Goal: Task Accomplishment & Management: Complete application form

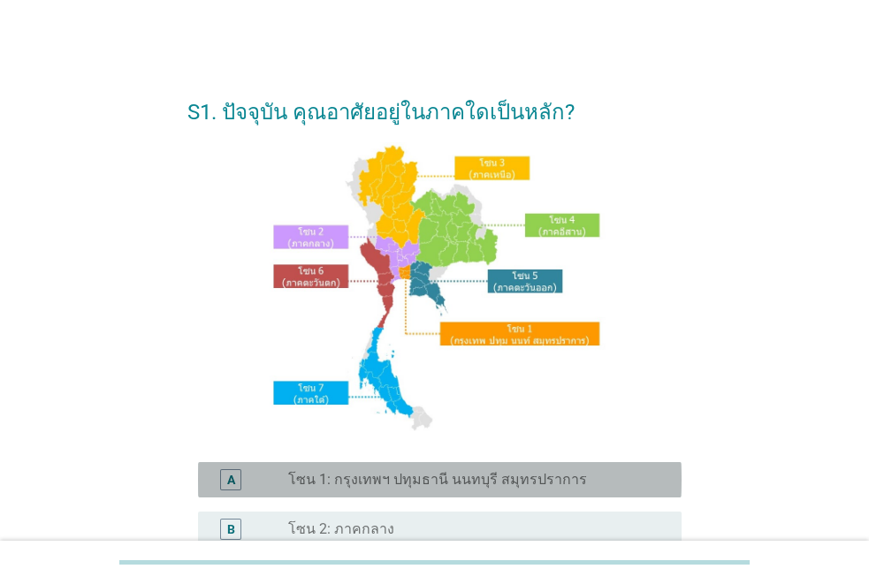
click at [381, 475] on label "โซน 1: กรุงเทพฯ ปทุมธานี นนทบุรี สมุทรปราการ" at bounding box center [437, 480] width 299 height 18
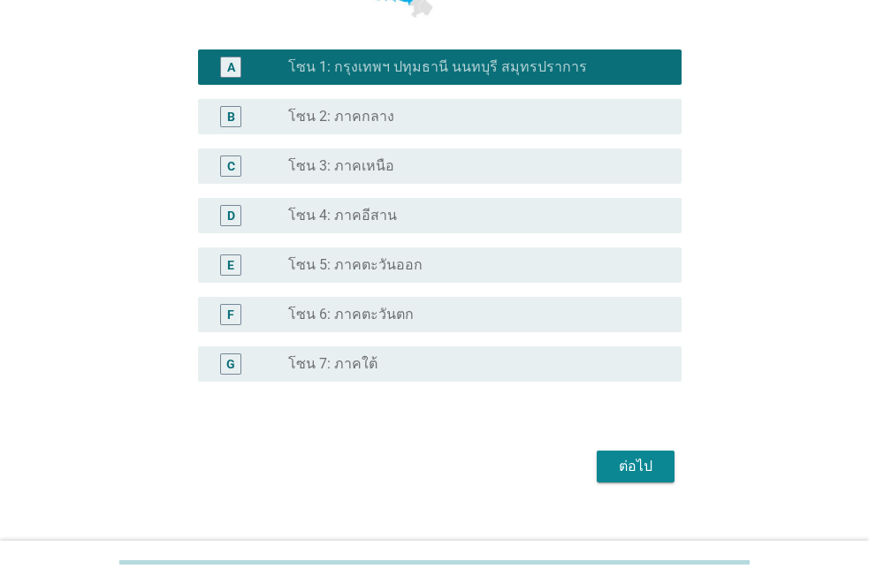
scroll to position [438, 0]
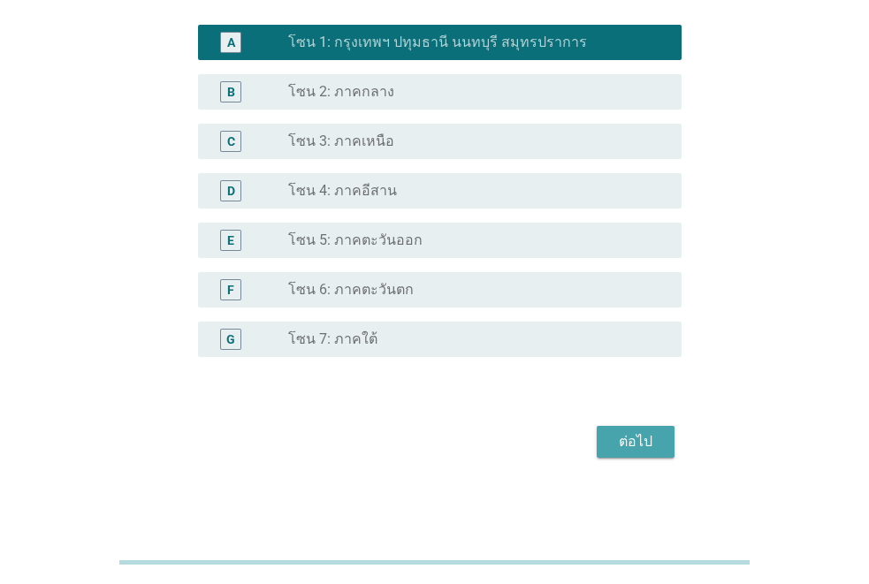
click at [660, 455] on button "ต่อไป" at bounding box center [636, 442] width 78 height 32
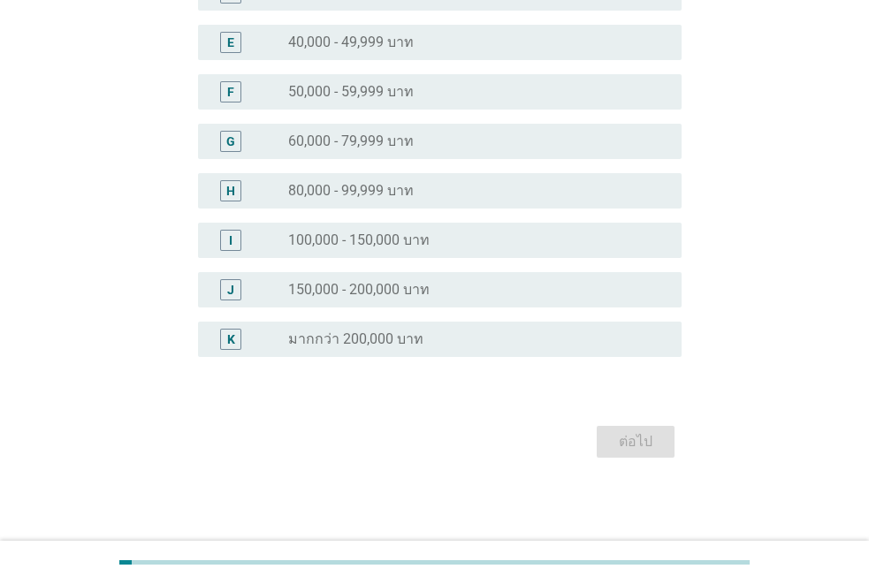
scroll to position [0, 0]
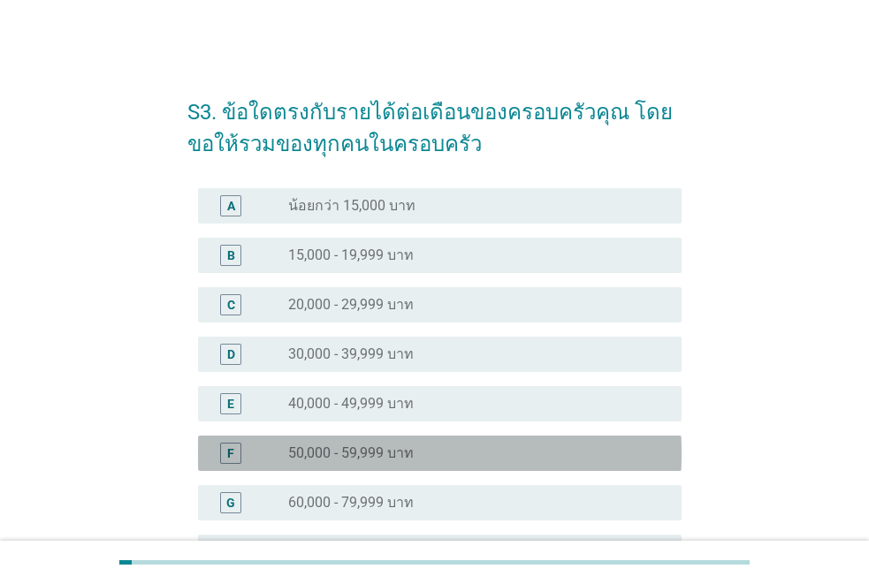
click at [467, 446] on div "radio_button_unchecked 50,000 - 59,999 บาท" at bounding box center [470, 454] width 365 height 18
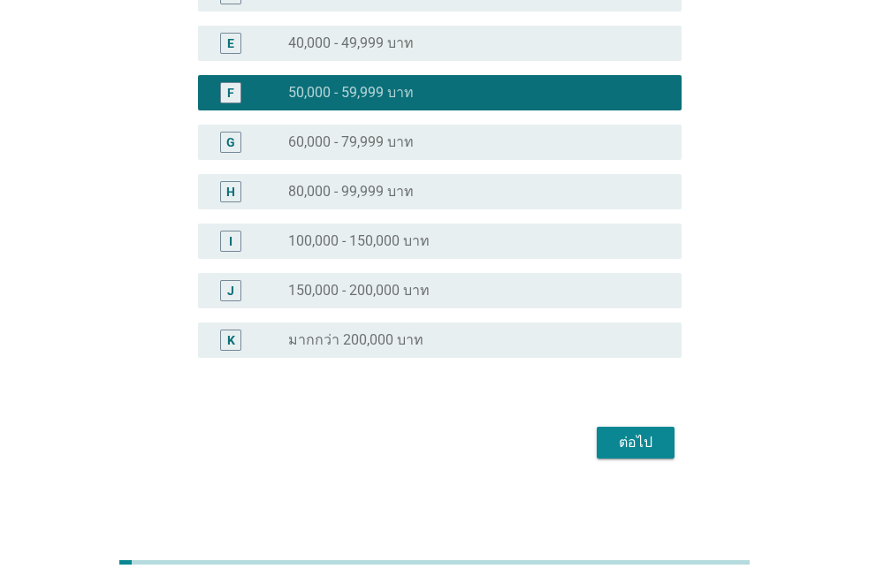
scroll to position [362, 0]
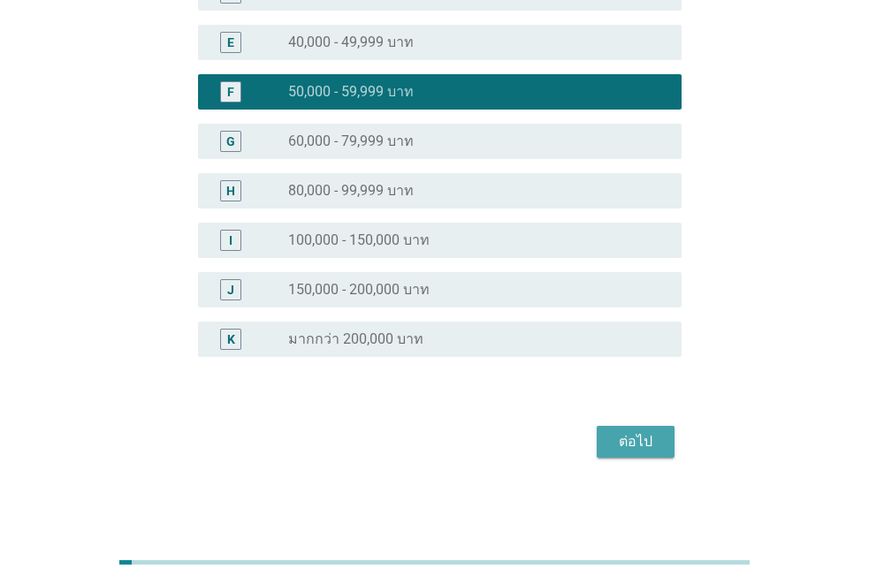
click at [641, 450] on div "ต่อไป" at bounding box center [635, 441] width 49 height 21
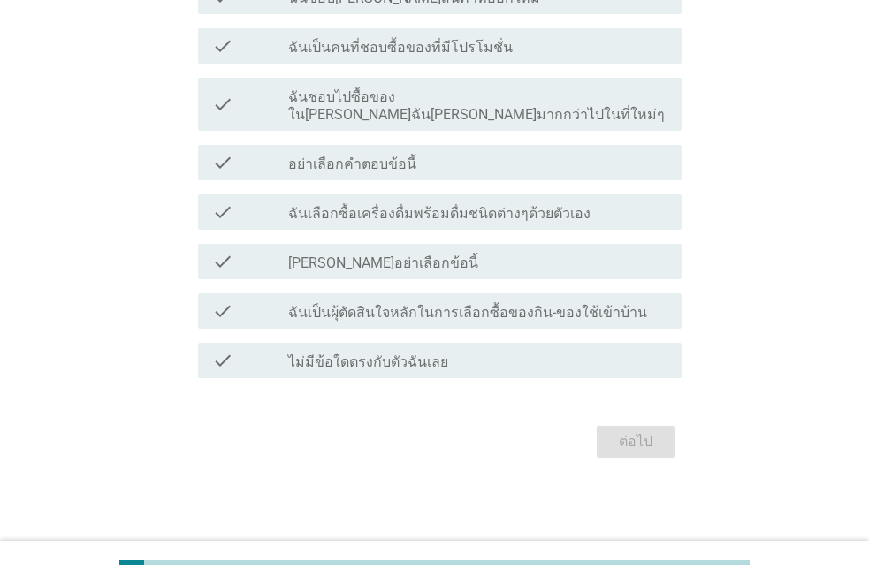
scroll to position [0, 0]
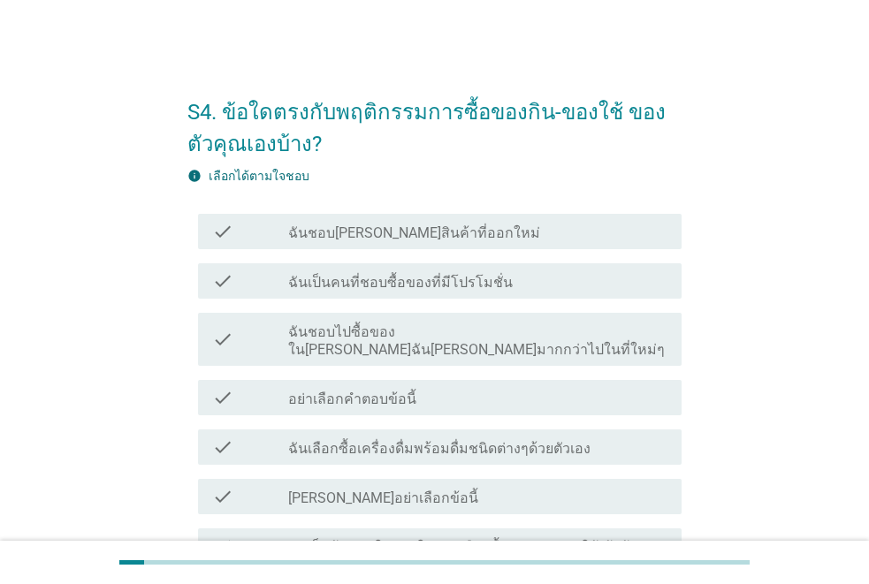
click at [868, 575] on div at bounding box center [434, 562] width 869 height 43
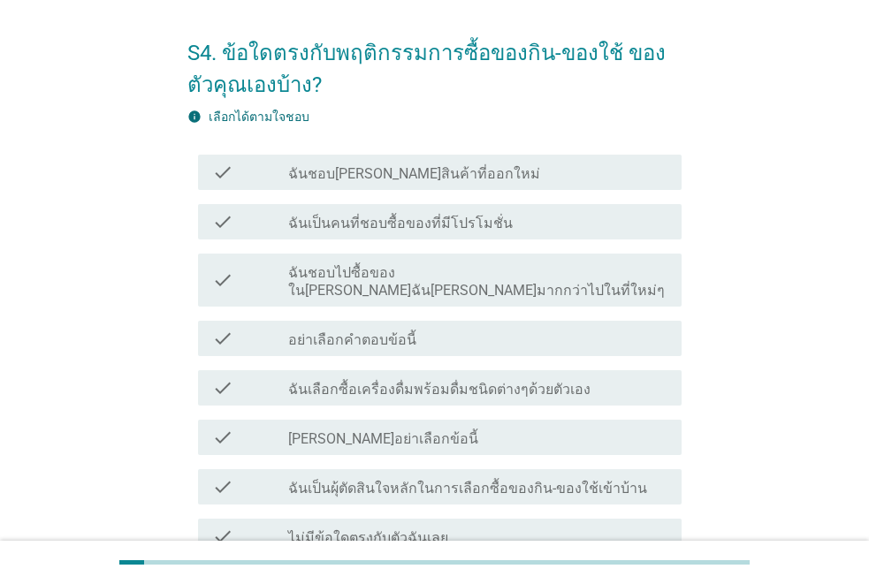
click at [868, 572] on html "S4. ข้อใดตรงกับพฤติกรรมการซื้อของกิน-ของใช้ ของตัวคุณเองบ้าง? info เลือกได้ตามใ…" at bounding box center [434, 329] width 869 height 776
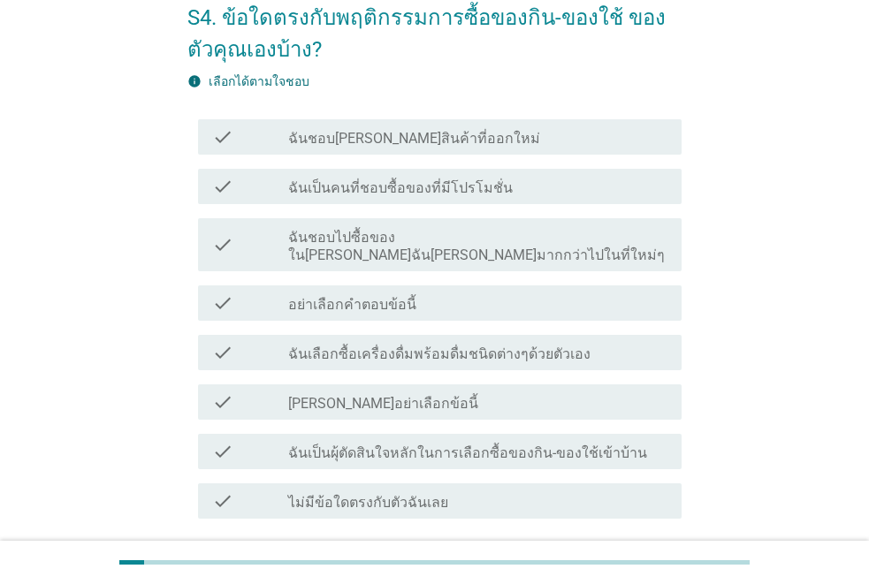
click at [455, 148] on div "check check_box_outline_blank ฉันชอบ[PERSON_NAME]สินค้าที่ออกใหม่" at bounding box center [439, 136] width 483 height 35
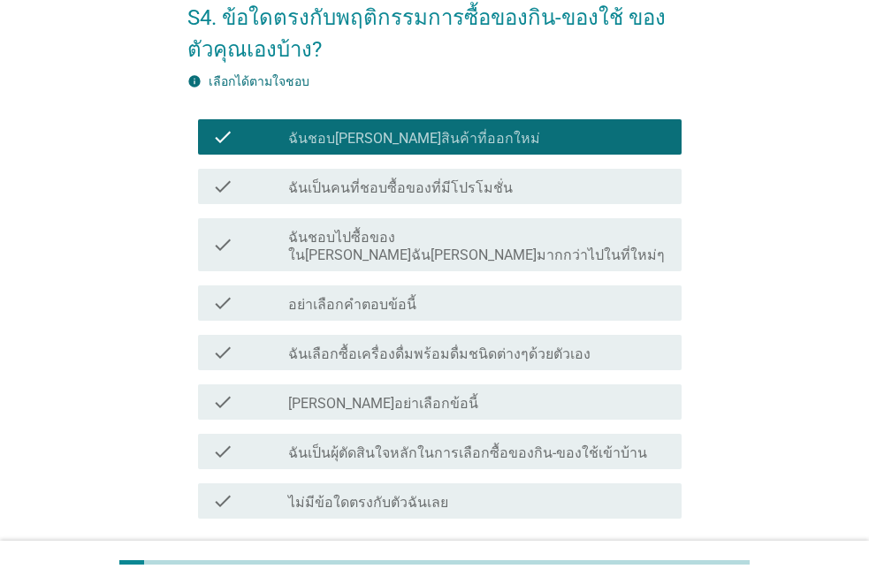
click at [469, 197] on div "check check_box_outline_blank ฉันเป็นคนที่ชอบซื้อของที่มีโปรโมชั่น" at bounding box center [439, 186] width 483 height 35
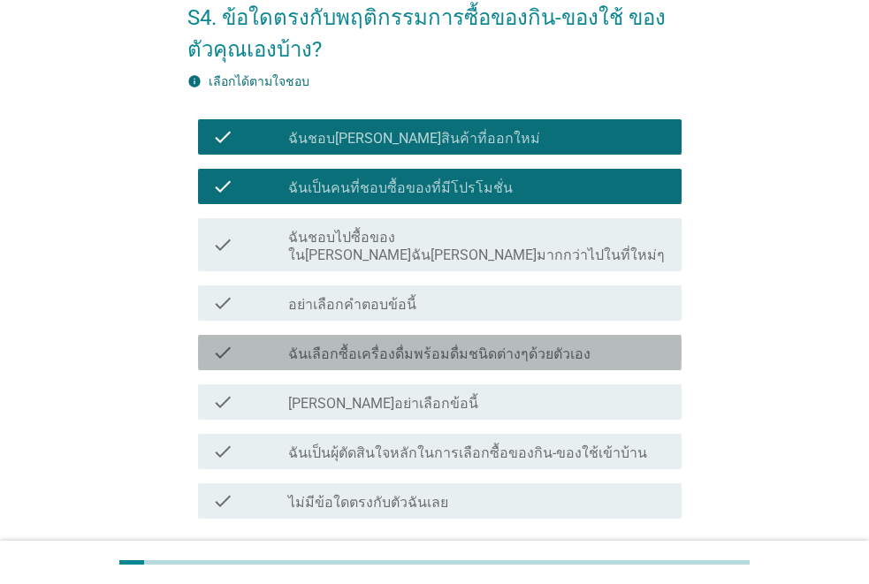
click at [482, 346] on label "ฉันเลือกซื้อเครื่องดื่มพร้อมดื่มชนิดต่างๆด้วยตัวเอง" at bounding box center [439, 355] width 302 height 18
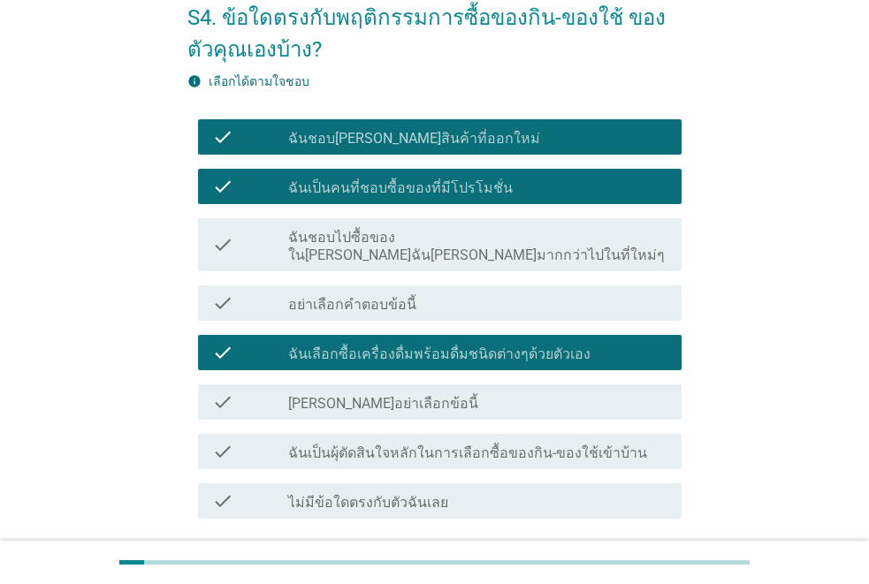
click at [491, 445] on label "ฉันเป็นผุ้ตัดสินใจหลักในการเลือกซื้อของกิน-ของใช้เข้าบ้าน" at bounding box center [467, 454] width 359 height 18
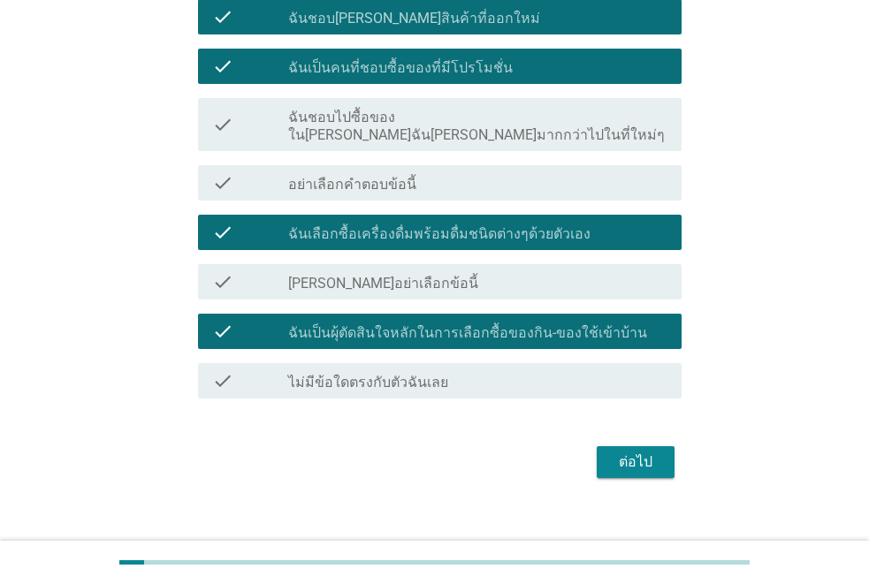
scroll to position [217, 0]
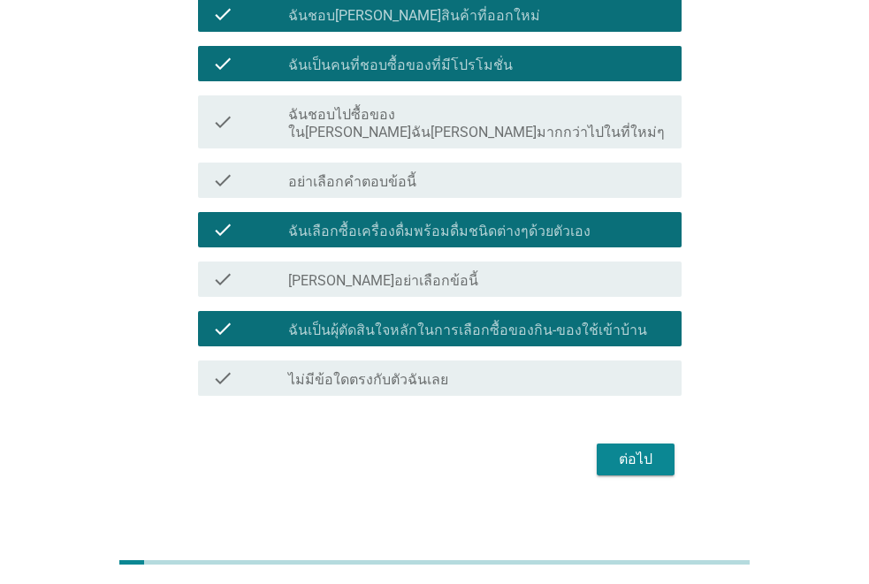
click at [664, 444] on button "ต่อไป" at bounding box center [636, 460] width 78 height 32
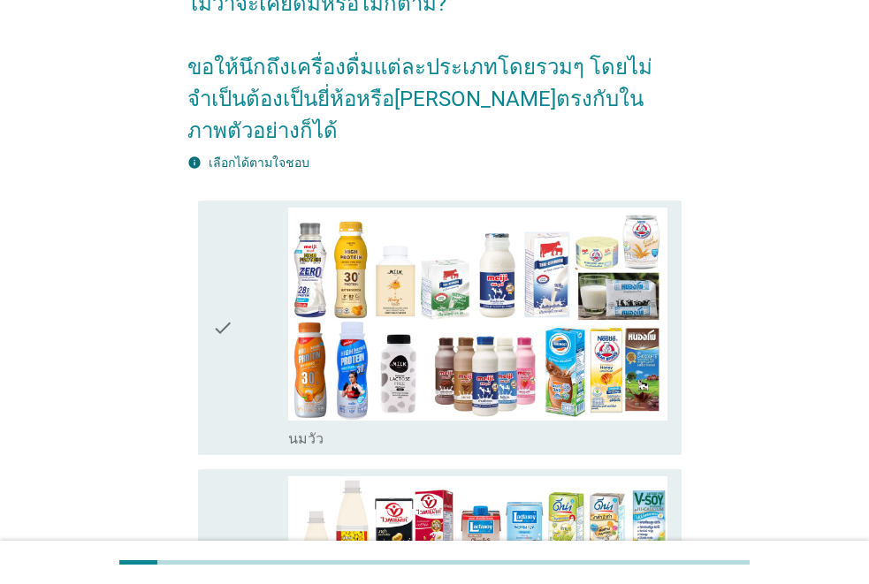
scroll to position [141, 0]
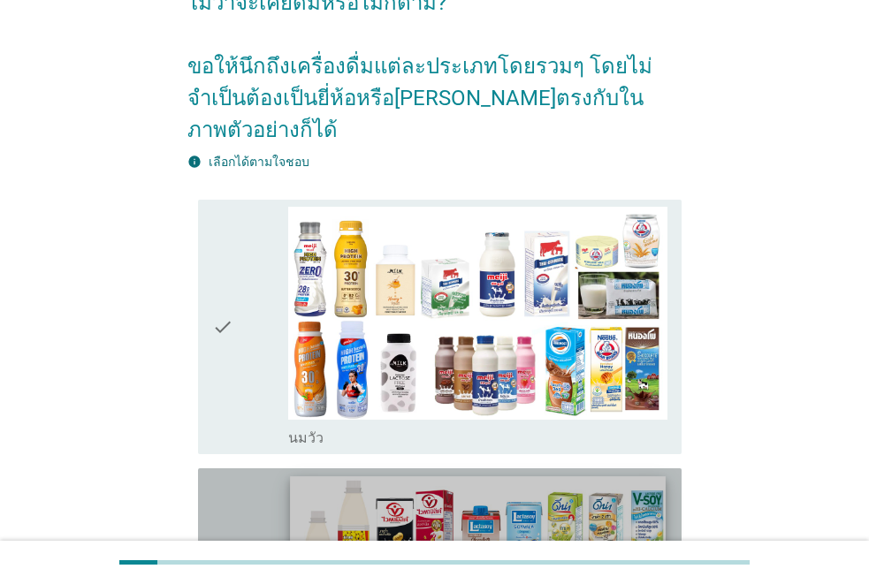
click at [654, 476] on img at bounding box center [478, 581] width 376 height 211
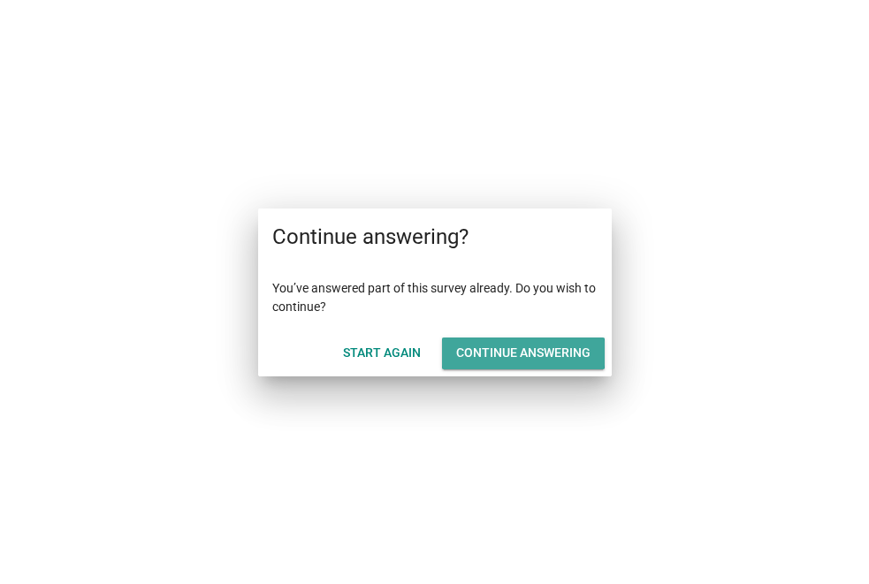
click at [527, 356] on div "Continue answering" at bounding box center [523, 353] width 134 height 19
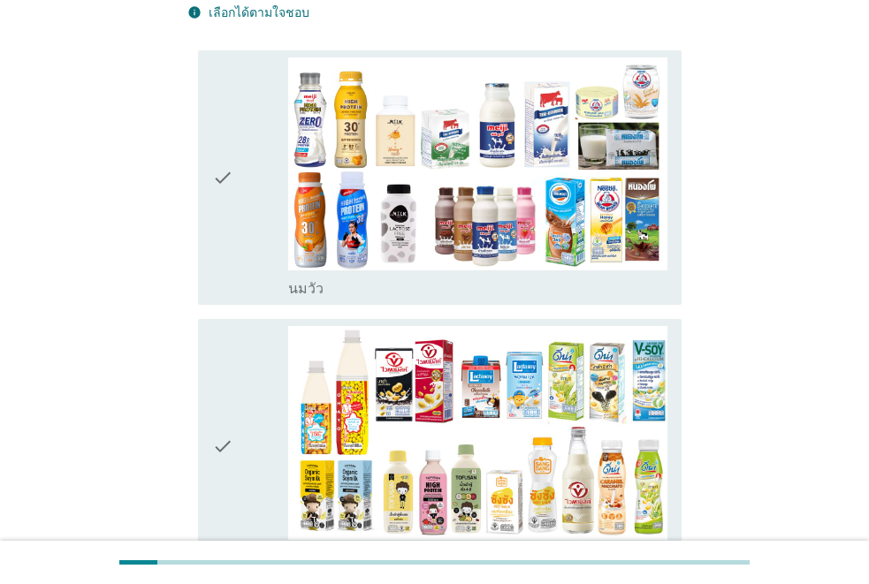
scroll to position [318, 0]
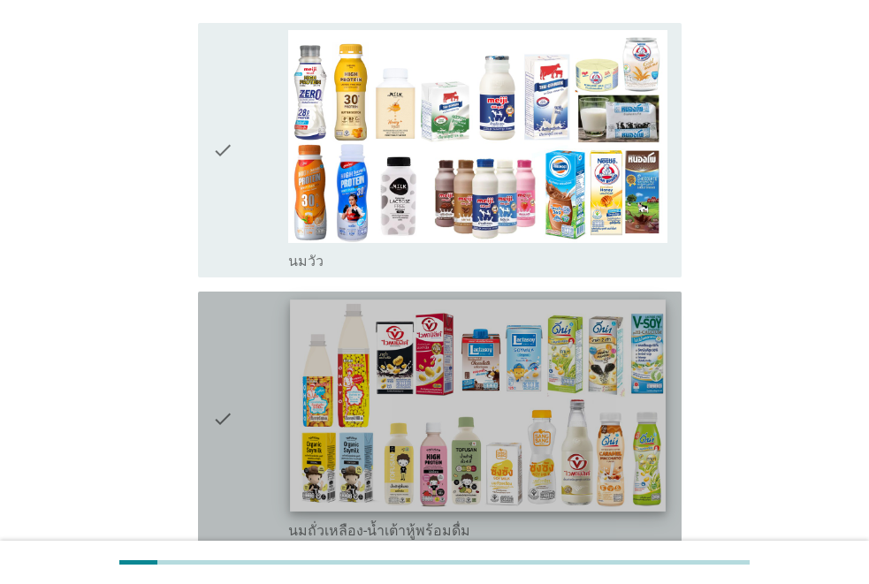
click at [614, 396] on img at bounding box center [478, 405] width 376 height 211
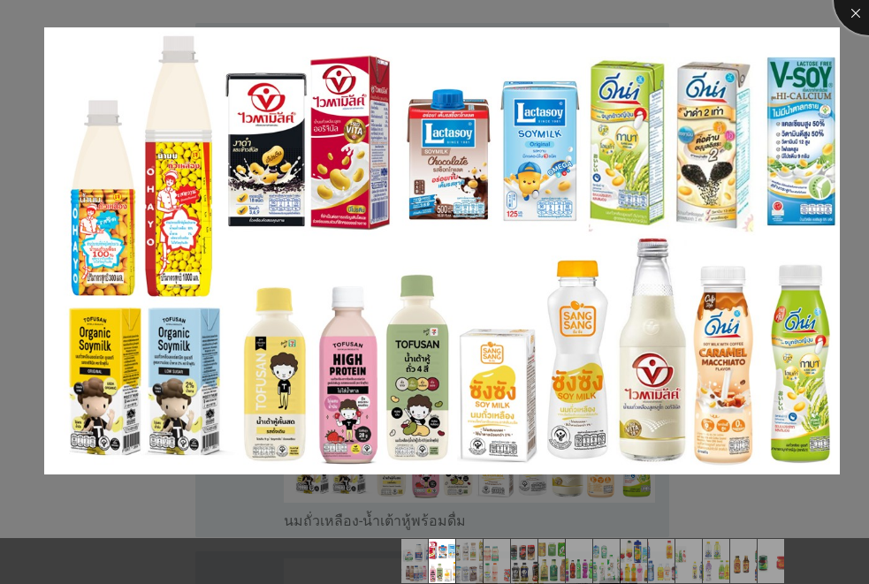
click at [858, 15] on div at bounding box center [869, 0] width 71 height 71
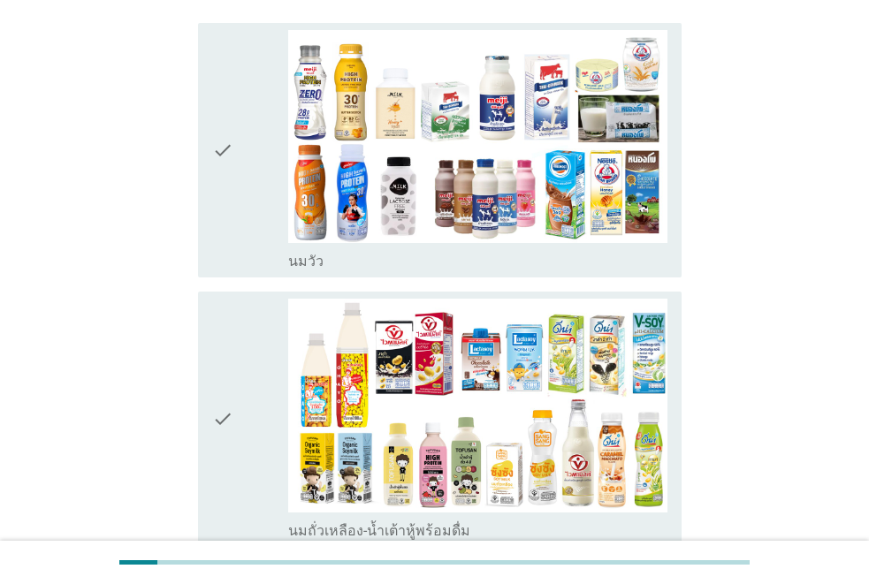
click at [239, 416] on div "check" at bounding box center [250, 419] width 76 height 241
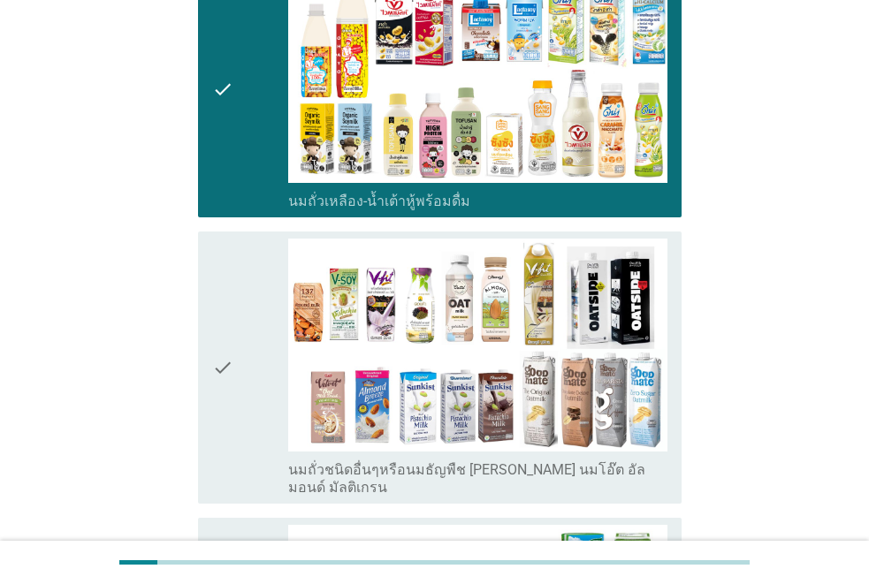
scroll to position [754, 0]
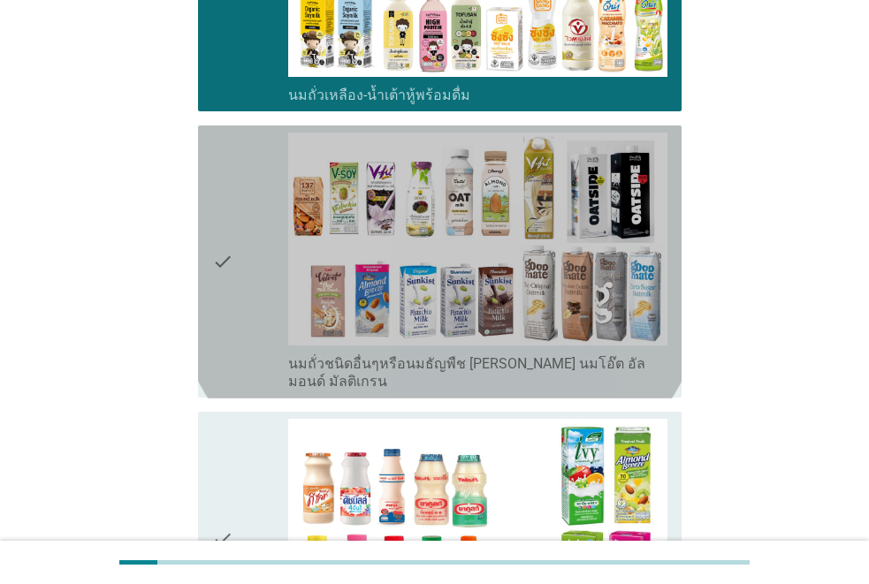
click at [270, 245] on div "check" at bounding box center [250, 262] width 76 height 259
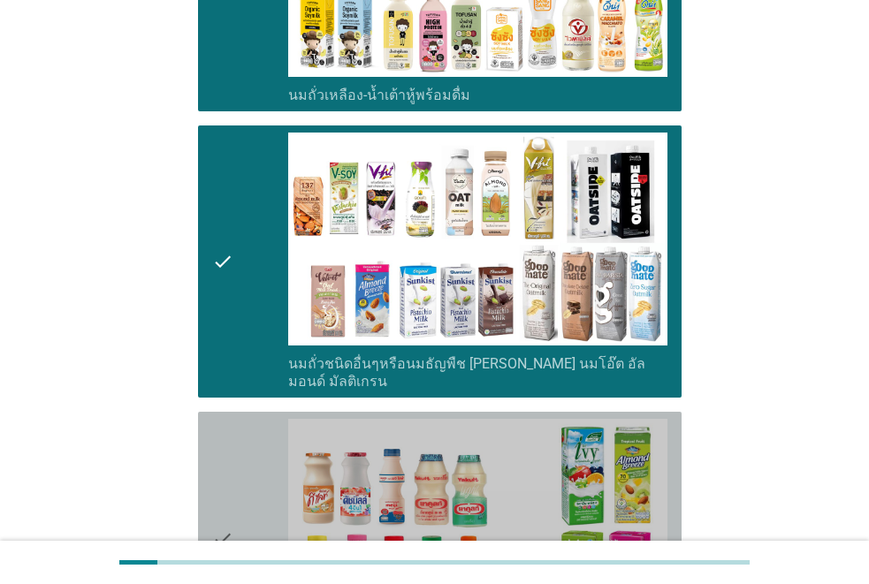
click at [247, 444] on div "check" at bounding box center [250, 539] width 76 height 241
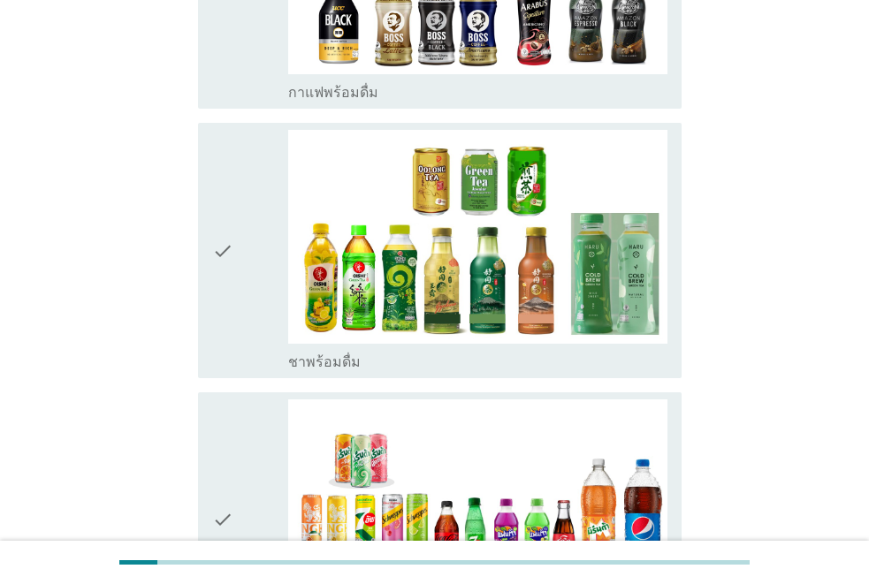
scroll to position [1615, 0]
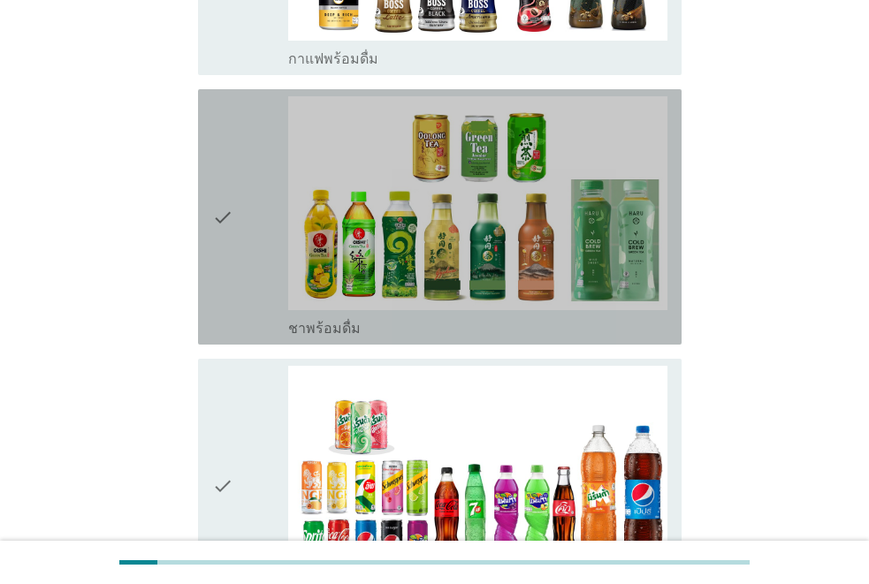
click at [264, 253] on div "check" at bounding box center [250, 216] width 76 height 241
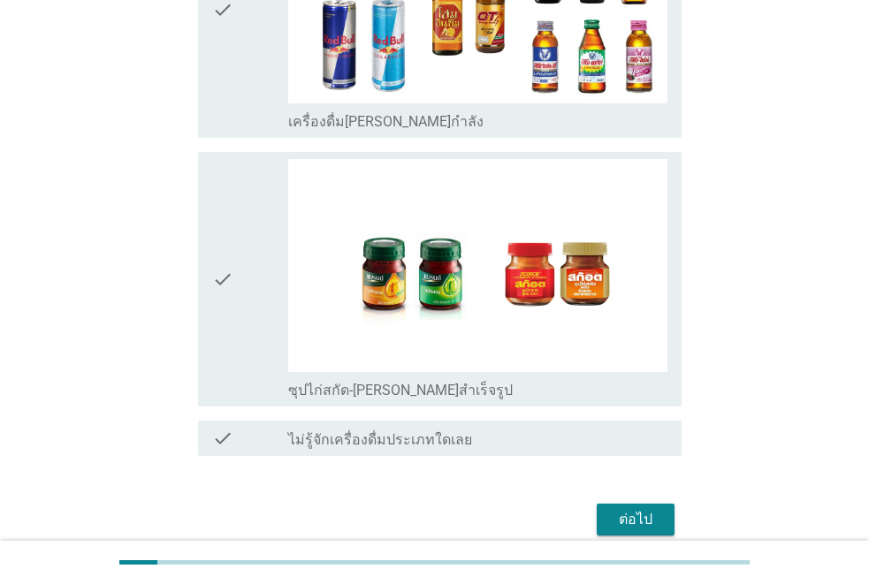
scroll to position [3735, 0]
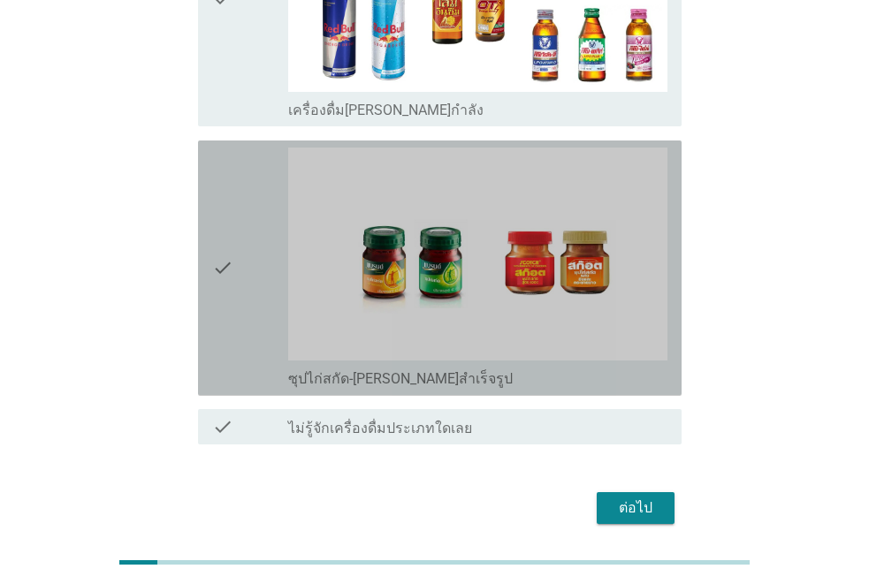
click at [234, 232] on div "check" at bounding box center [250, 268] width 76 height 241
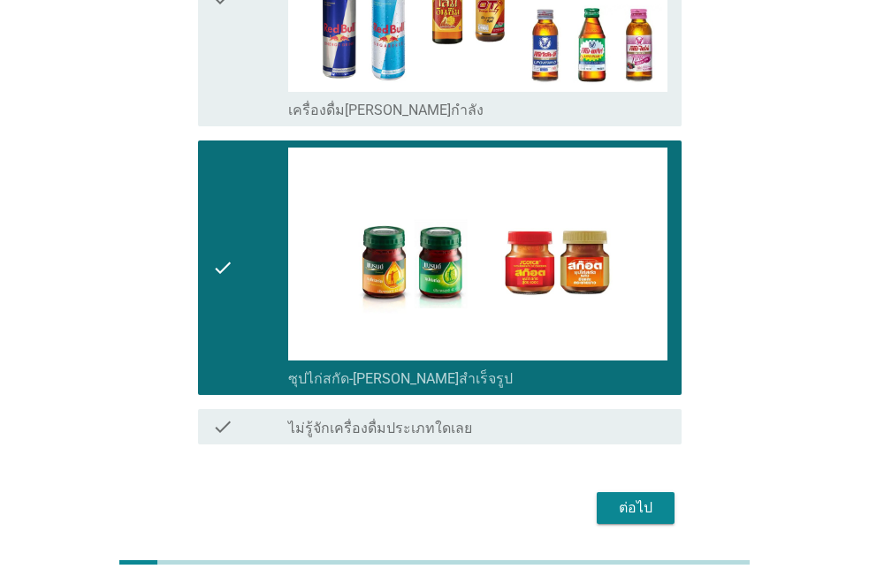
click at [604, 492] on button "ต่อไป" at bounding box center [636, 508] width 78 height 32
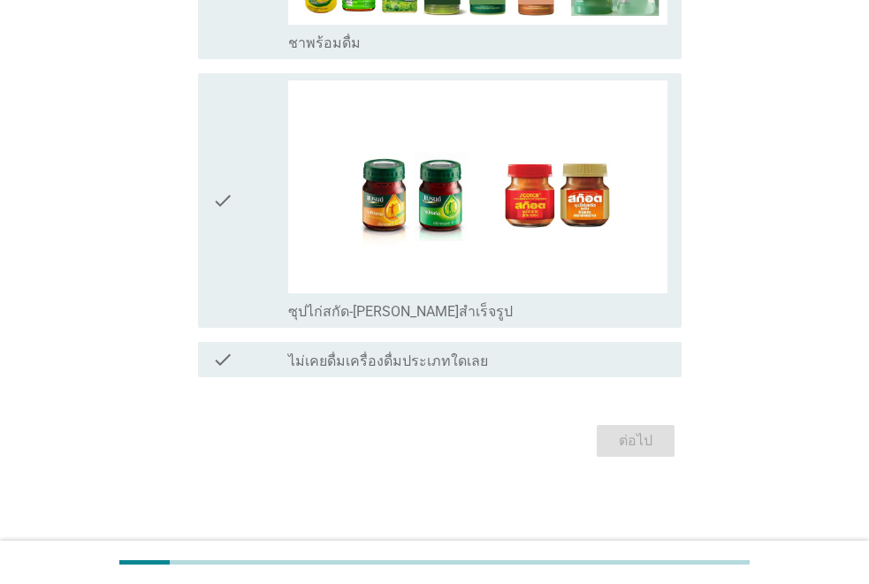
scroll to position [0, 0]
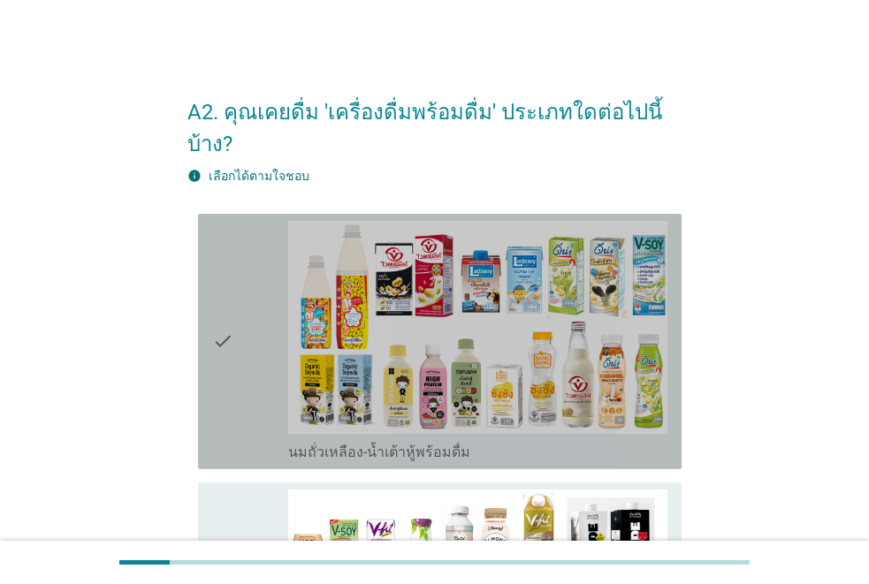
click at [240, 363] on div "check" at bounding box center [250, 341] width 76 height 241
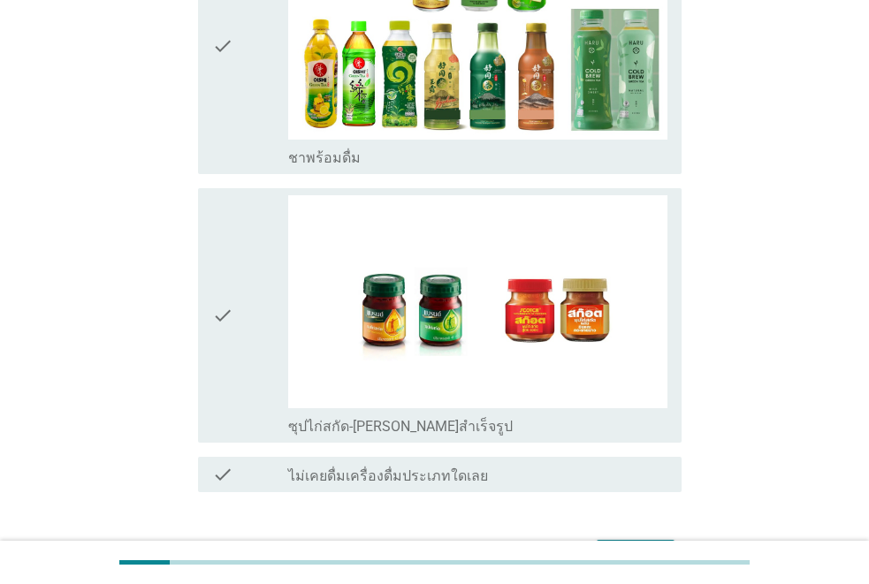
scroll to position [1185, 0]
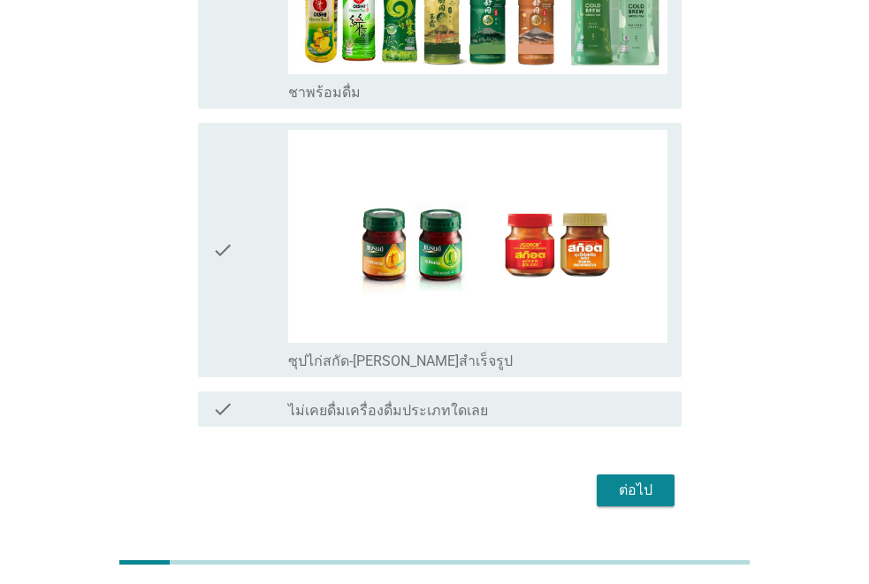
click at [239, 251] on div "check" at bounding box center [250, 250] width 76 height 241
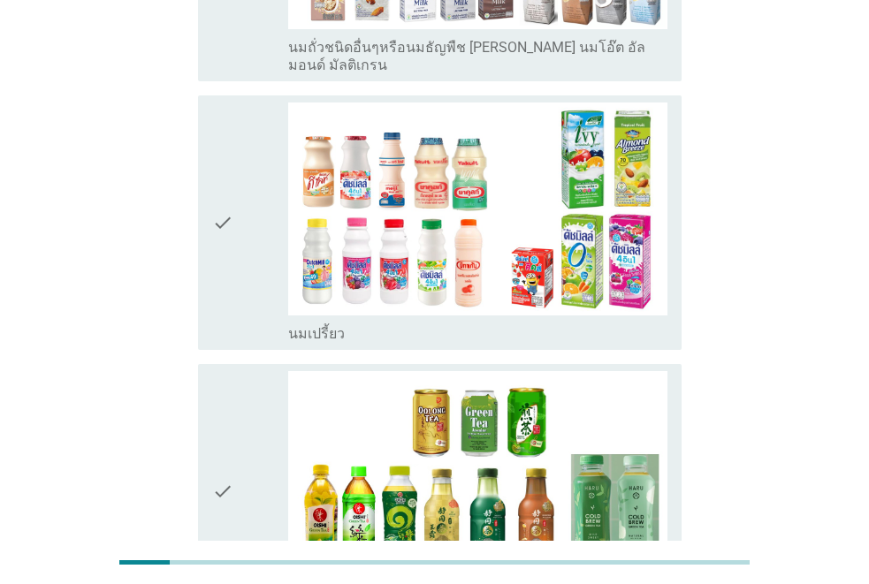
scroll to position [163, 0]
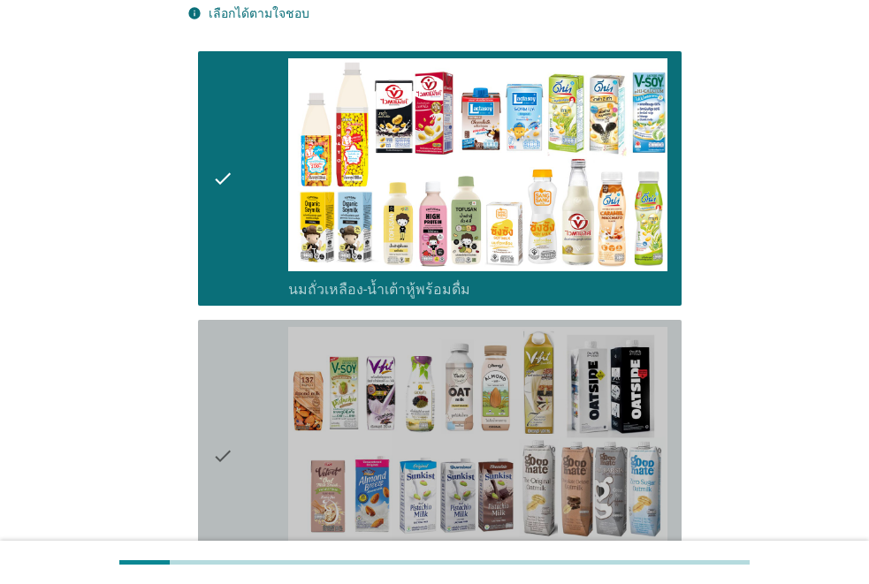
click at [227, 488] on icon "check" at bounding box center [222, 456] width 21 height 259
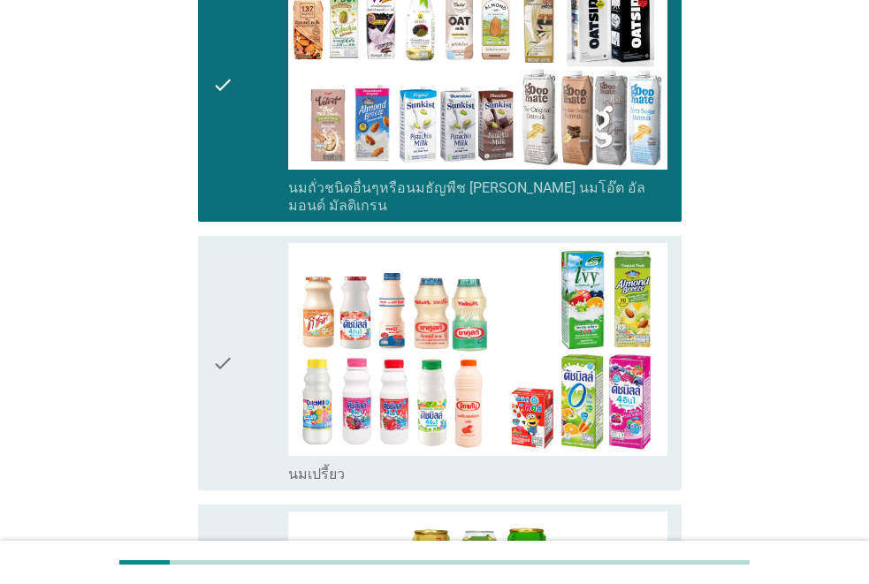
scroll to position [552, 0]
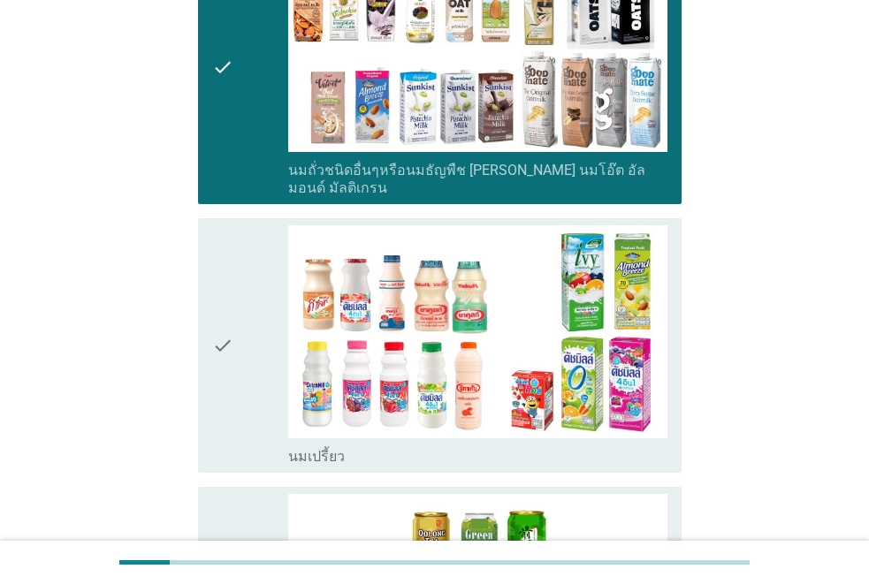
click at [214, 338] on icon "check" at bounding box center [222, 345] width 21 height 241
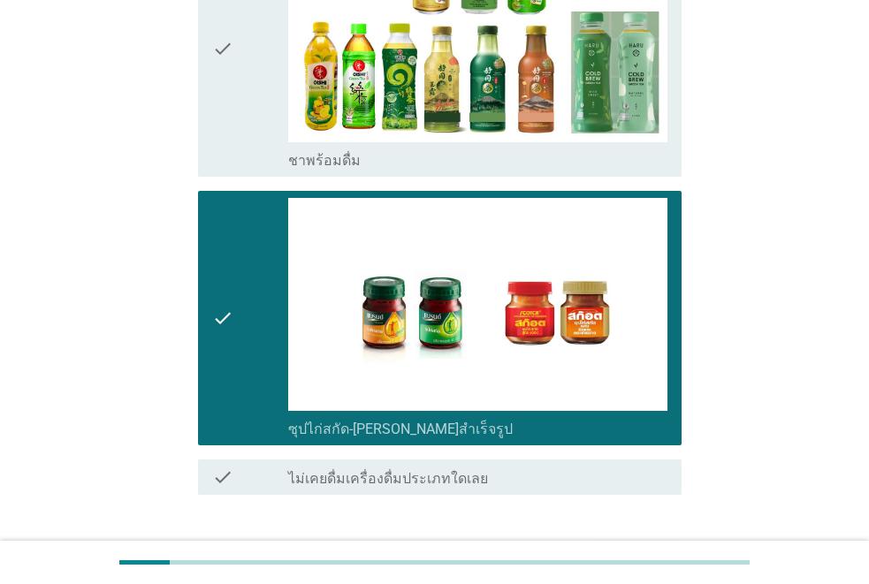
scroll to position [1185, 0]
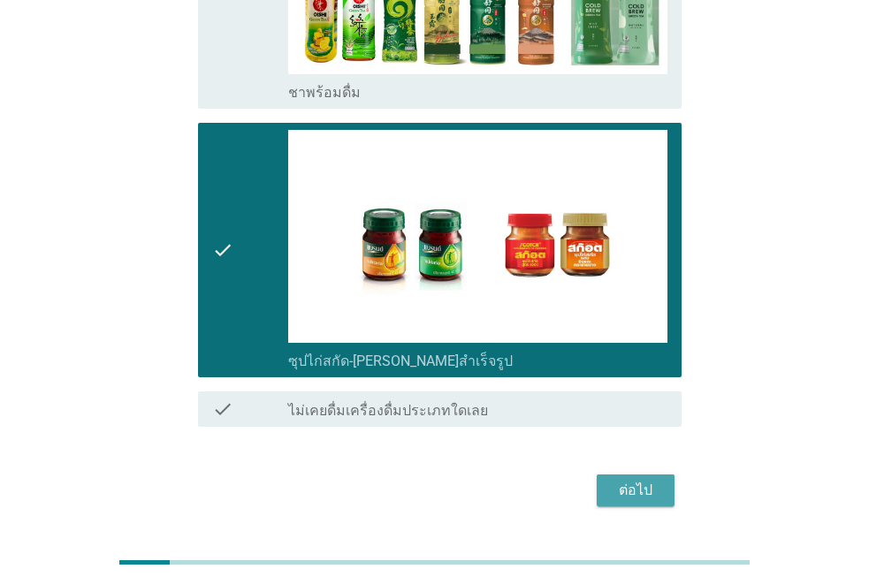
click at [617, 480] on div "ต่อไป" at bounding box center [635, 490] width 49 height 21
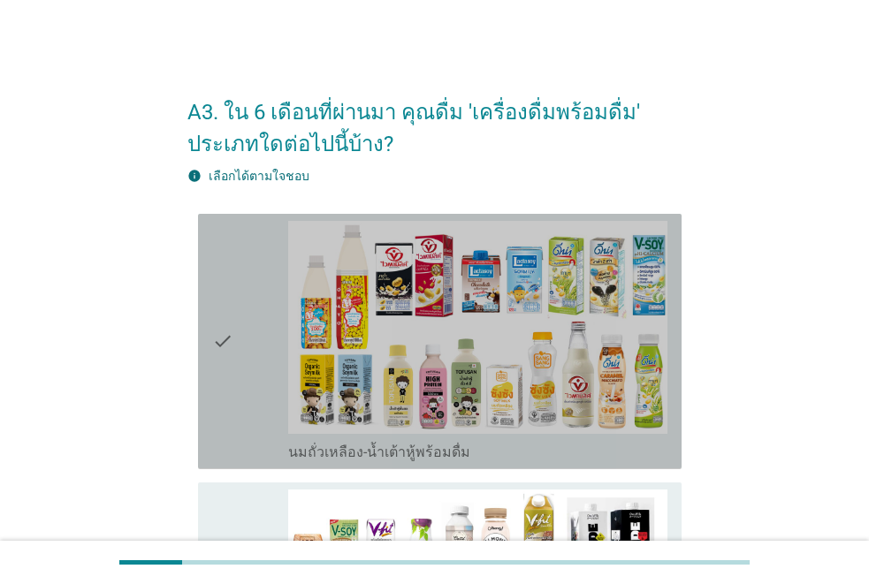
click at [240, 353] on div "check" at bounding box center [250, 341] width 76 height 241
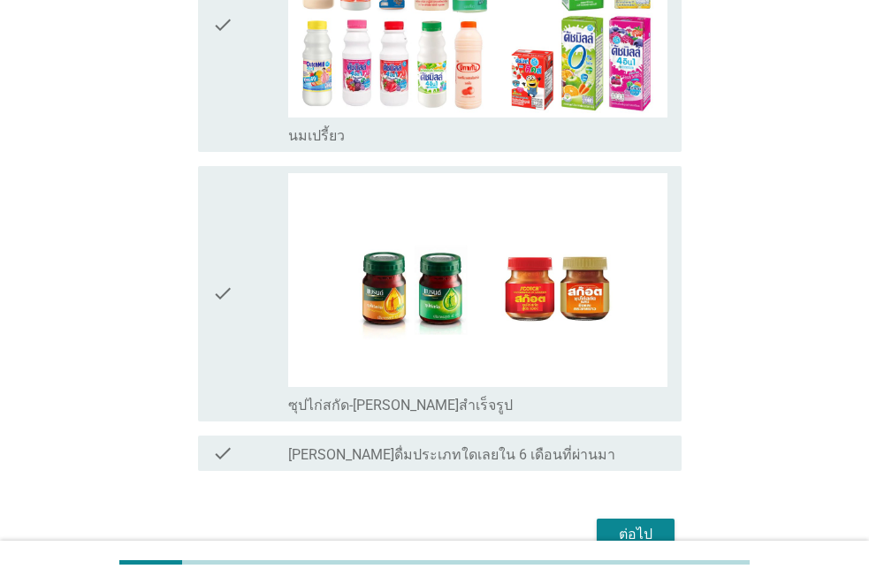
scroll to position [948, 0]
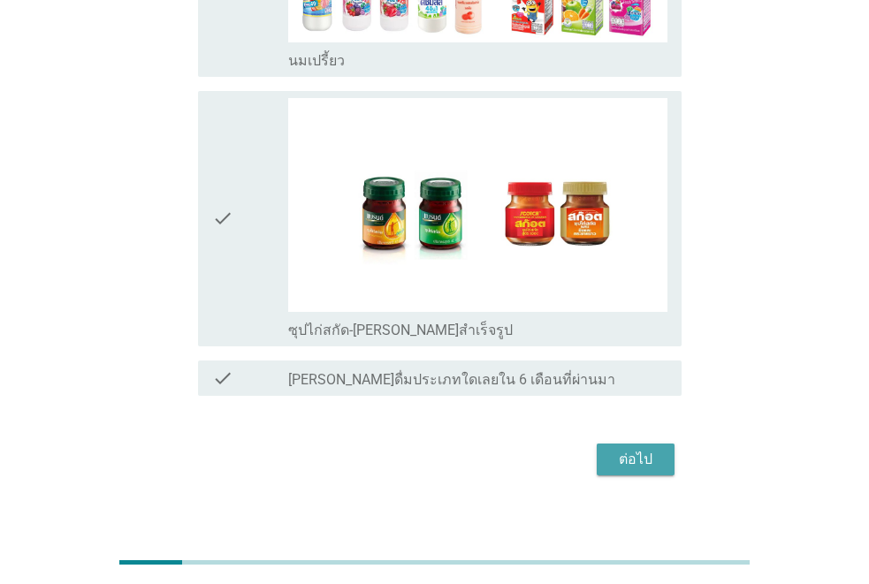
click at [657, 444] on button "ต่อไป" at bounding box center [636, 460] width 78 height 32
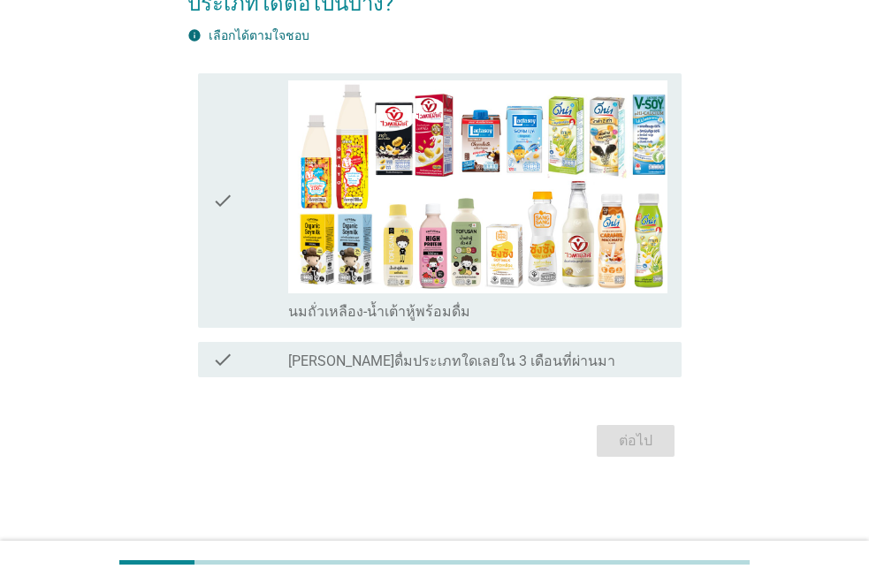
scroll to position [0, 0]
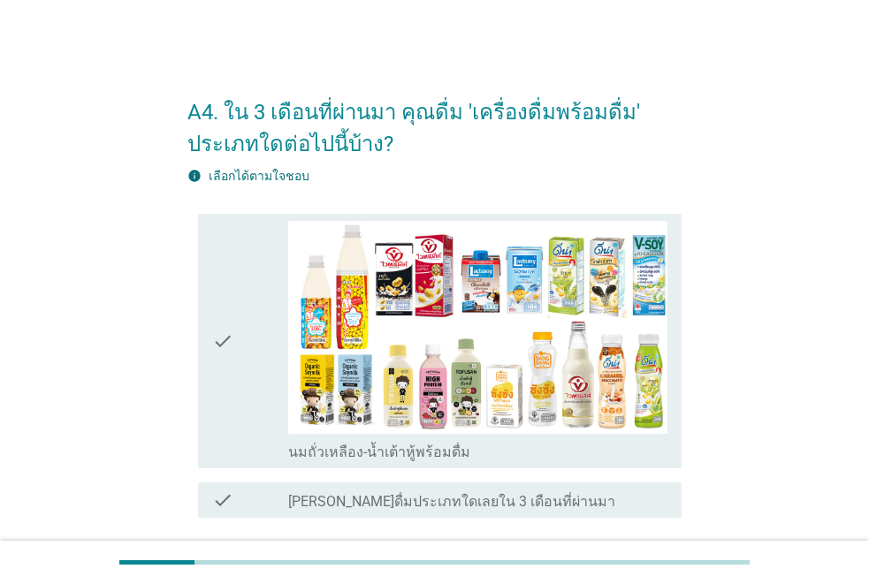
click at [260, 372] on div "check" at bounding box center [250, 341] width 76 height 241
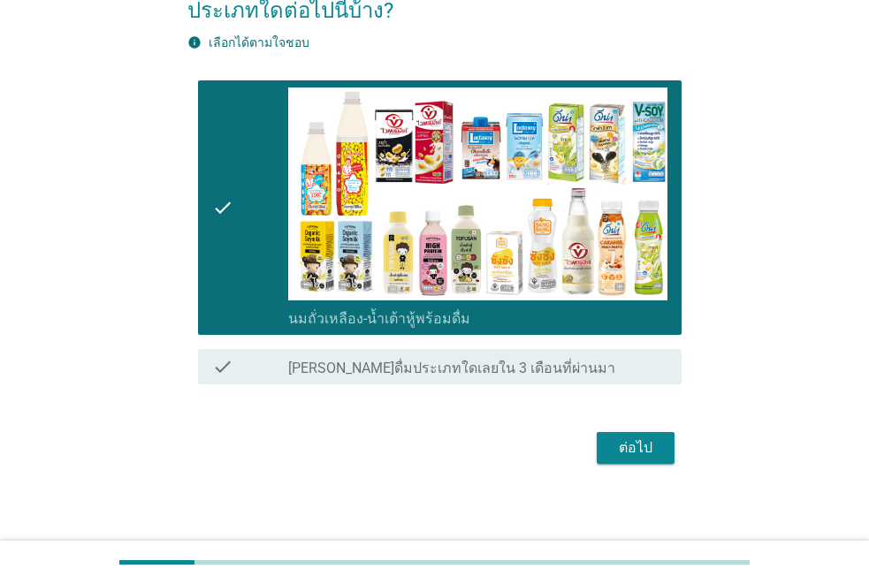
scroll to position [141, 0]
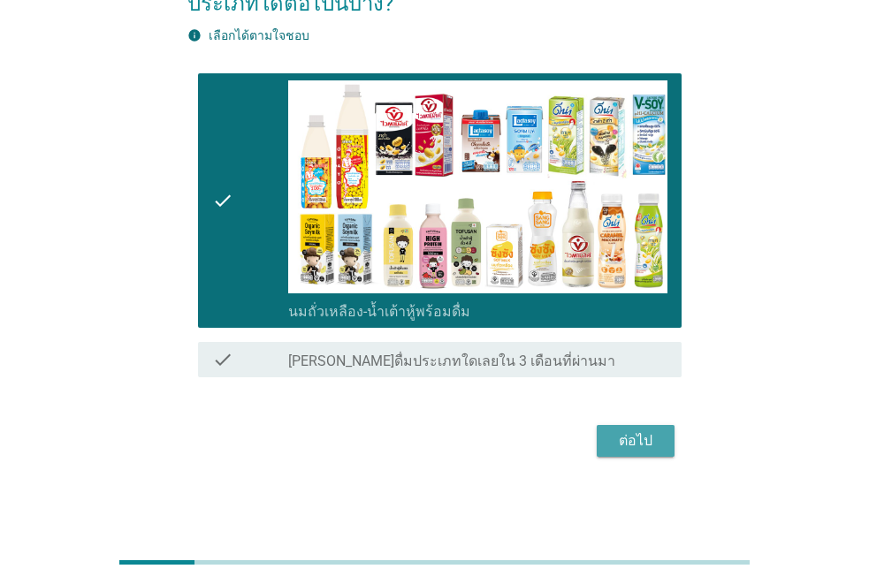
click at [659, 440] on div "ต่อไป" at bounding box center [635, 440] width 49 height 21
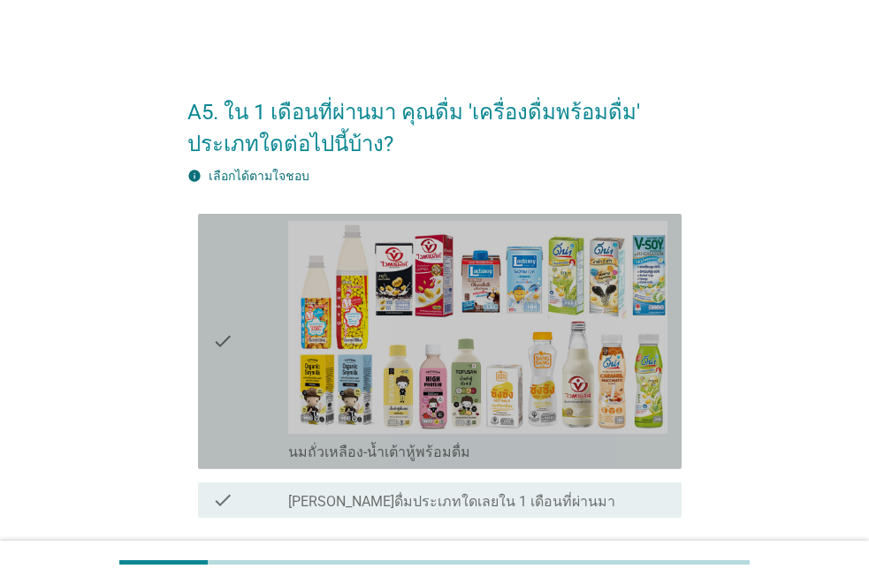
click at [255, 367] on div "check" at bounding box center [250, 341] width 76 height 241
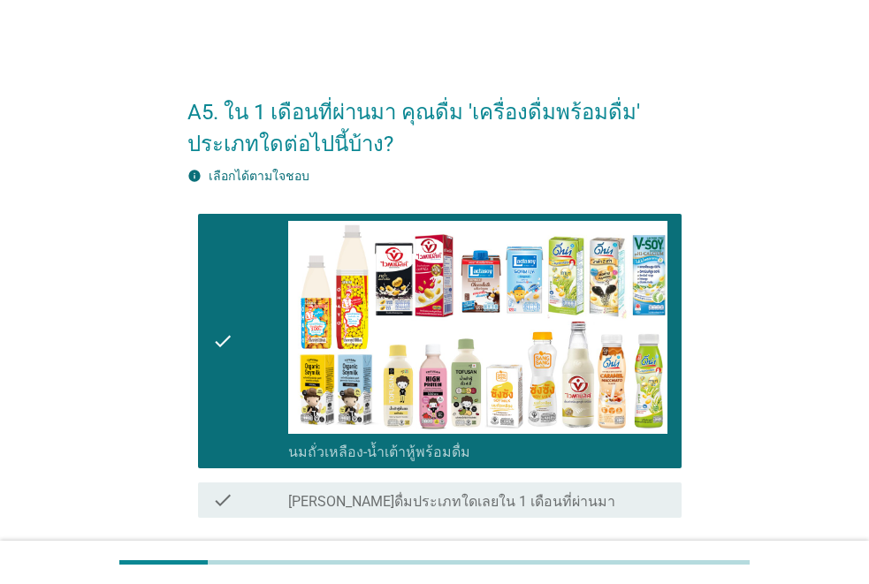
click at [868, 575] on div at bounding box center [434, 562] width 869 height 43
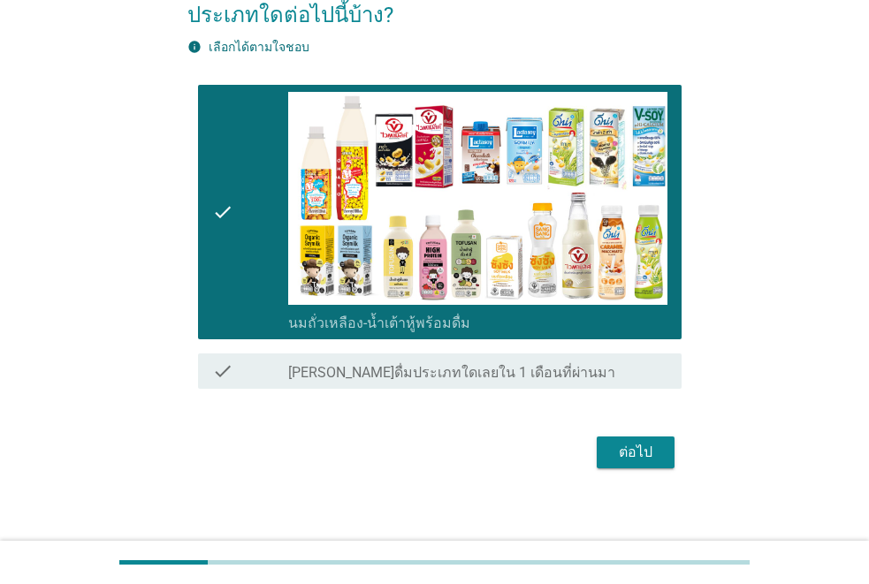
scroll to position [141, 0]
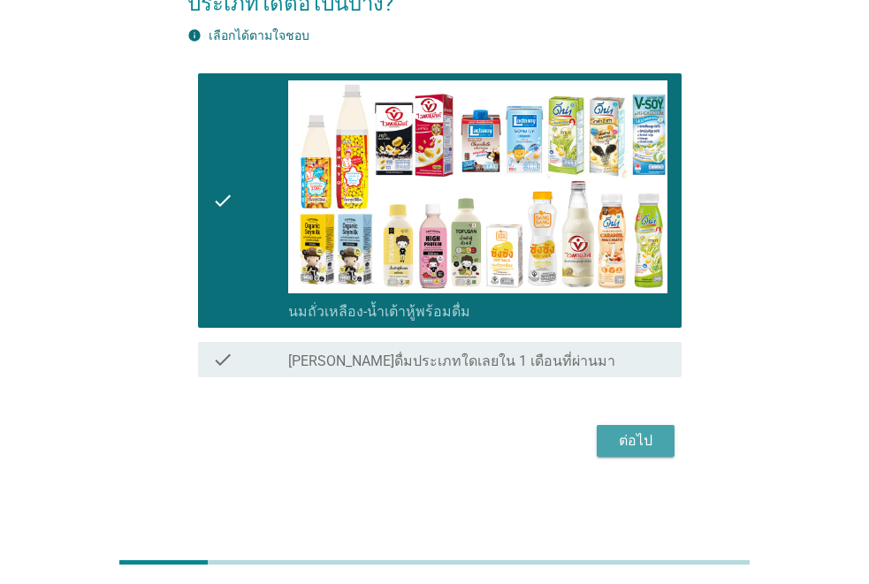
click at [658, 431] on div "ต่อไป" at bounding box center [635, 440] width 49 height 21
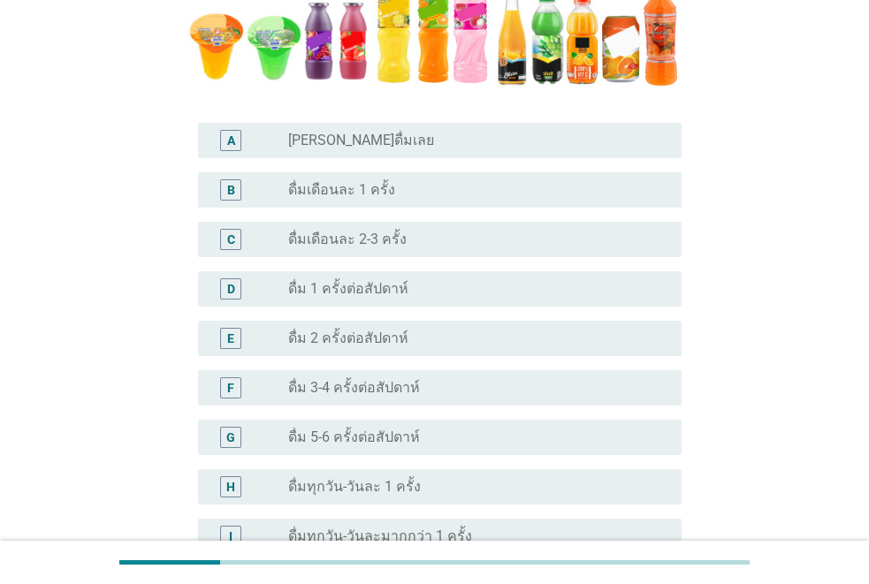
scroll to position [460, 0]
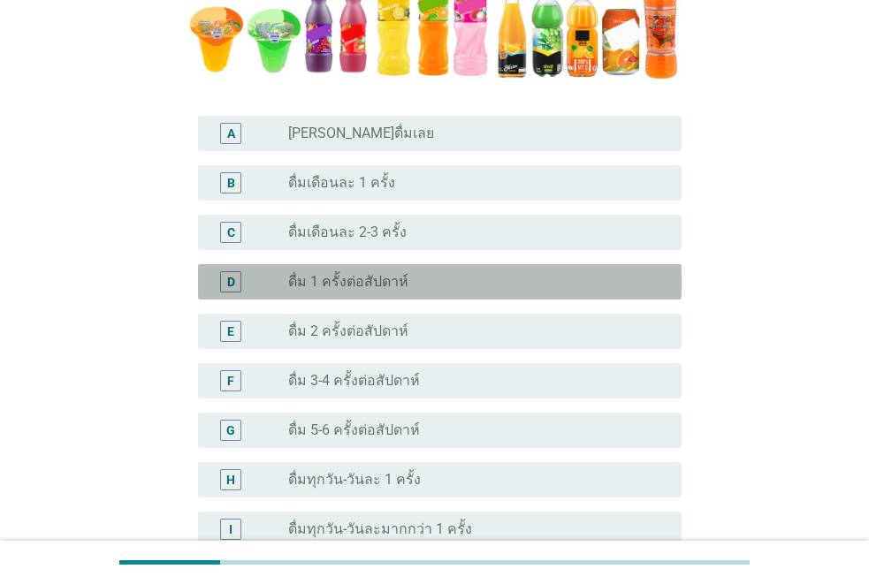
click at [379, 276] on label "ดื่ม 1 ครั้งต่อสัปดาห์" at bounding box center [348, 282] width 120 height 18
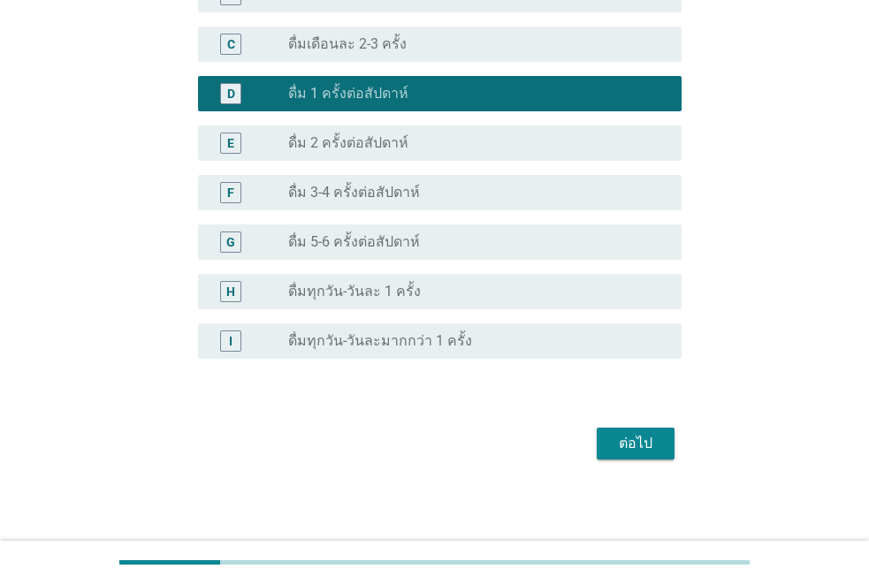
scroll to position [651, 0]
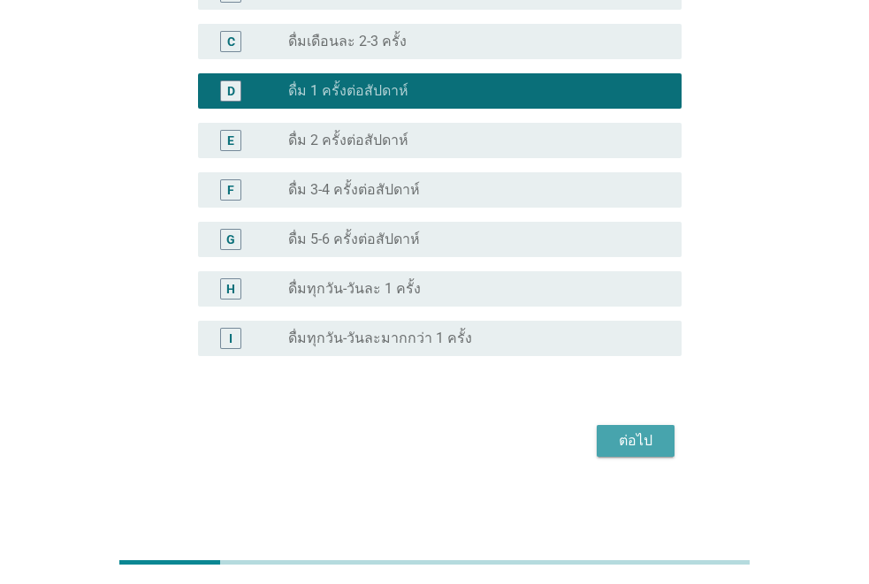
click at [620, 434] on div "ต่อไป" at bounding box center [635, 440] width 49 height 21
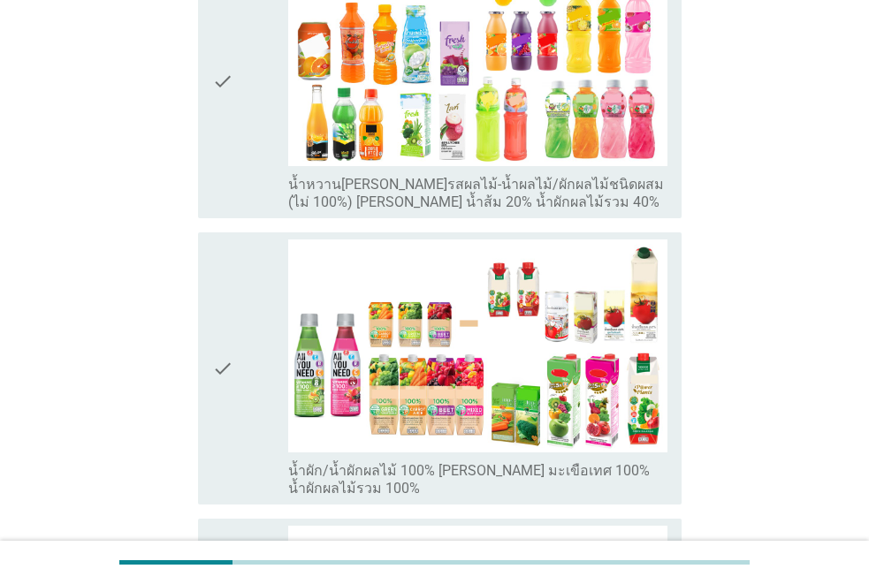
scroll to position [0, 0]
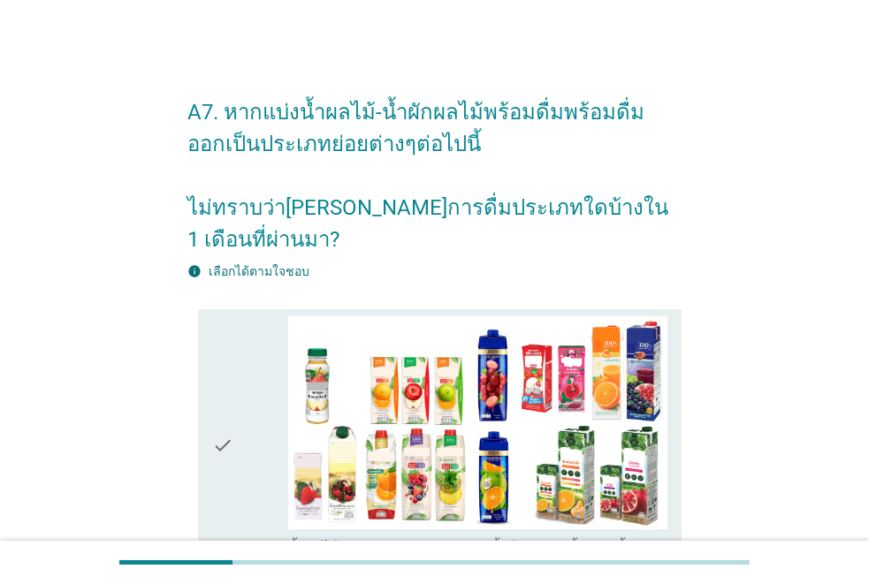
click at [231, 473] on icon "check" at bounding box center [222, 445] width 21 height 259
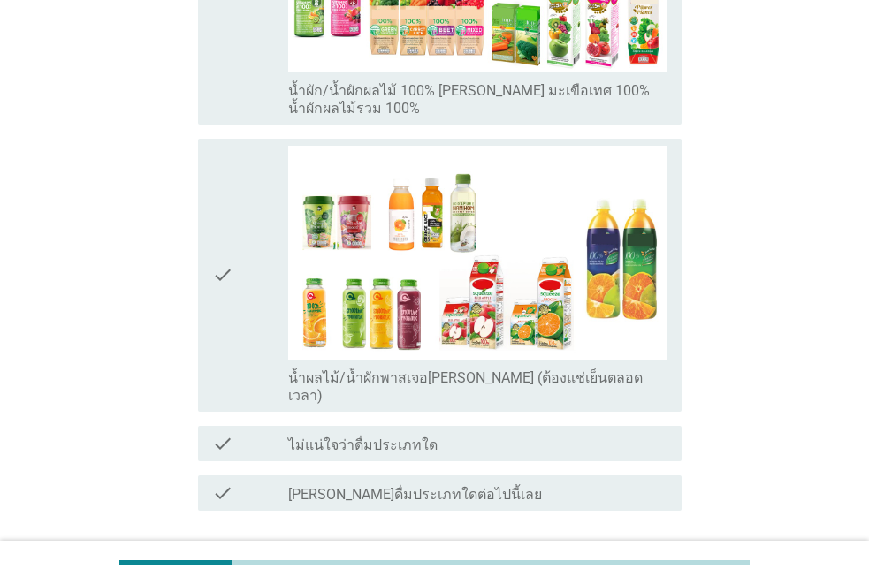
scroll to position [1037, 0]
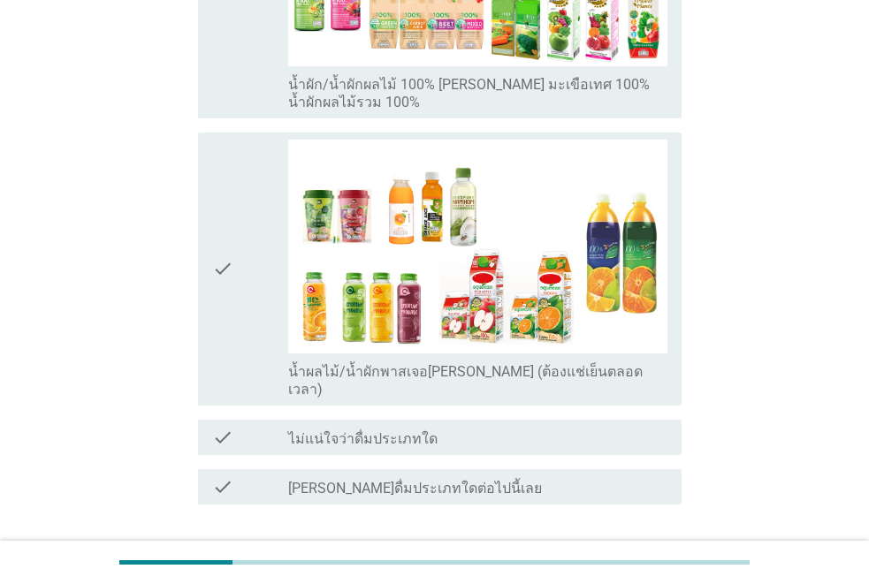
click at [658, 558] on div "ต่อไป" at bounding box center [635, 568] width 49 height 21
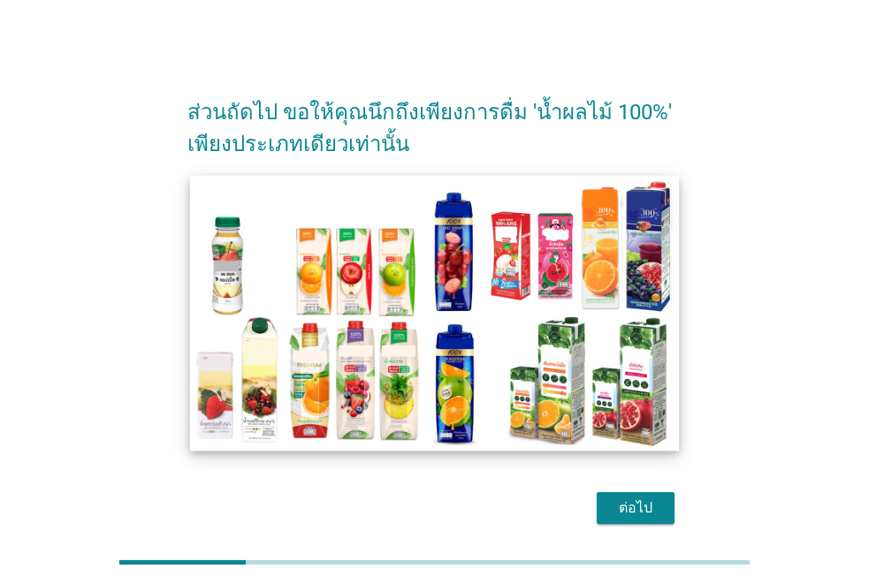
click at [581, 369] on img at bounding box center [435, 312] width 490 height 275
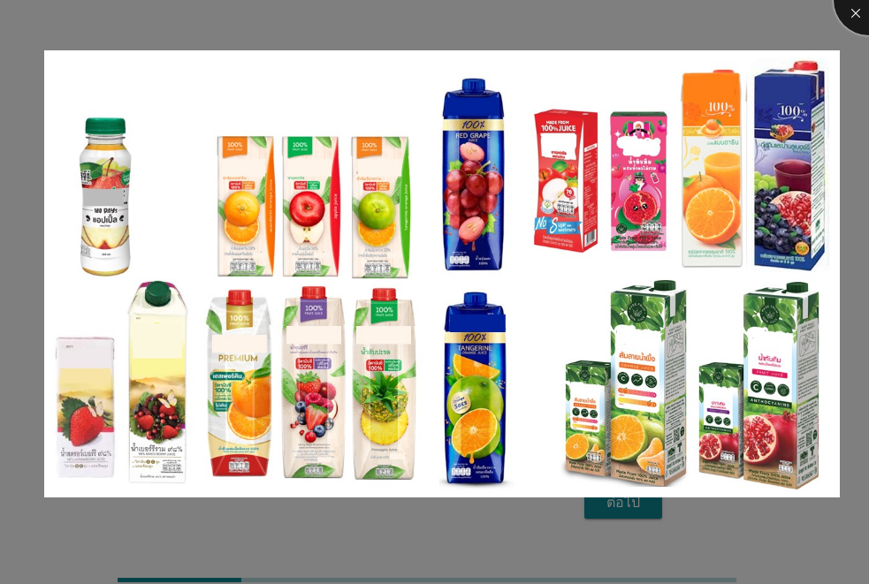
click at [856, 18] on div at bounding box center [869, 0] width 71 height 71
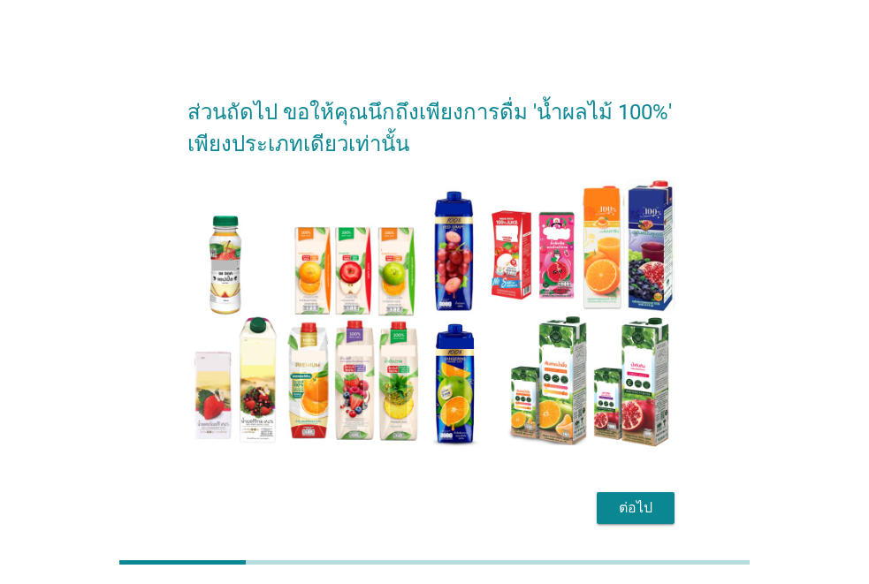
click at [164, 288] on div "ส่วนถัดไป ขอให้คุณนึกถึงเพียงการดื่ม 'น้ำผลไม้ 100%' เพียงประเภทเดียวเท่านั้น ต…" at bounding box center [434, 305] width 784 height 480
click at [613, 497] on button "ต่อไป" at bounding box center [636, 508] width 78 height 32
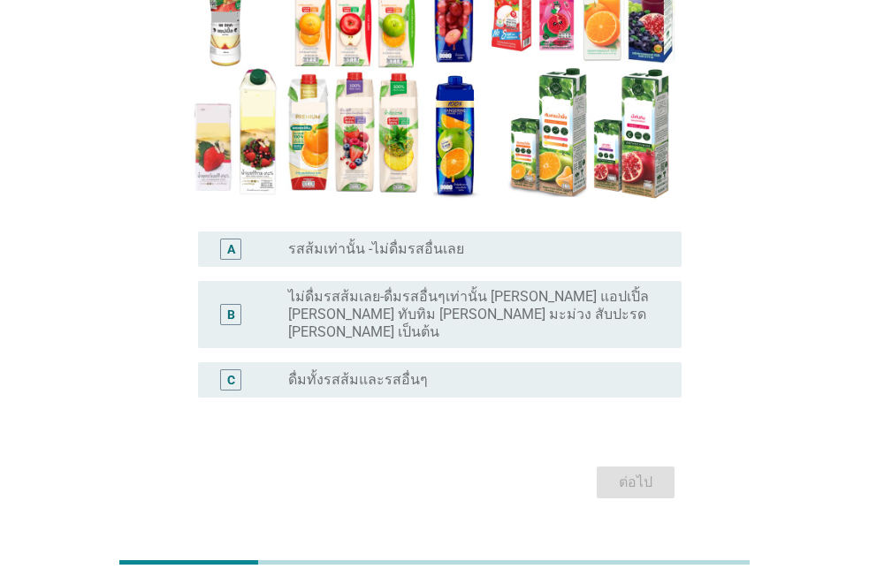
scroll to position [272, 0]
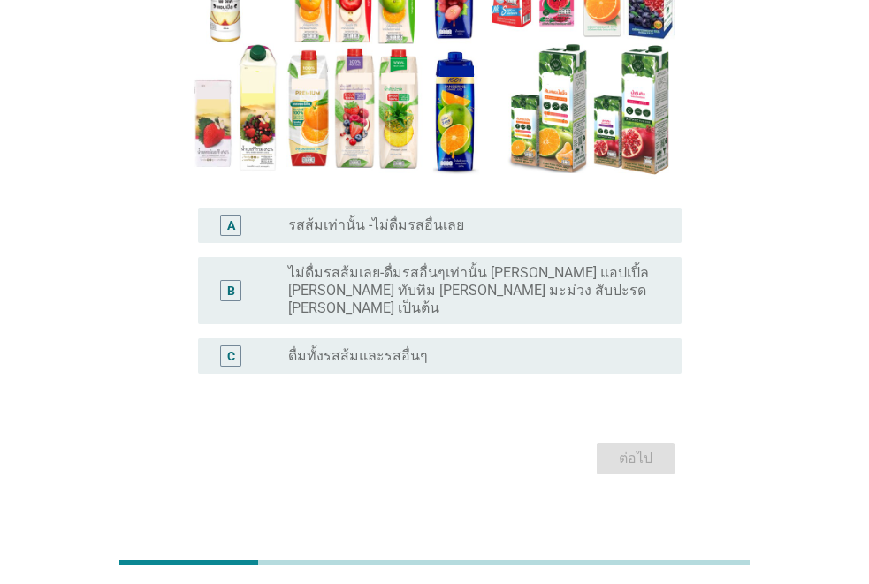
click at [438, 348] on div "radio_button_unchecked ดื่มทั้งรสส้มและรสอื่นๆ" at bounding box center [477, 356] width 379 height 21
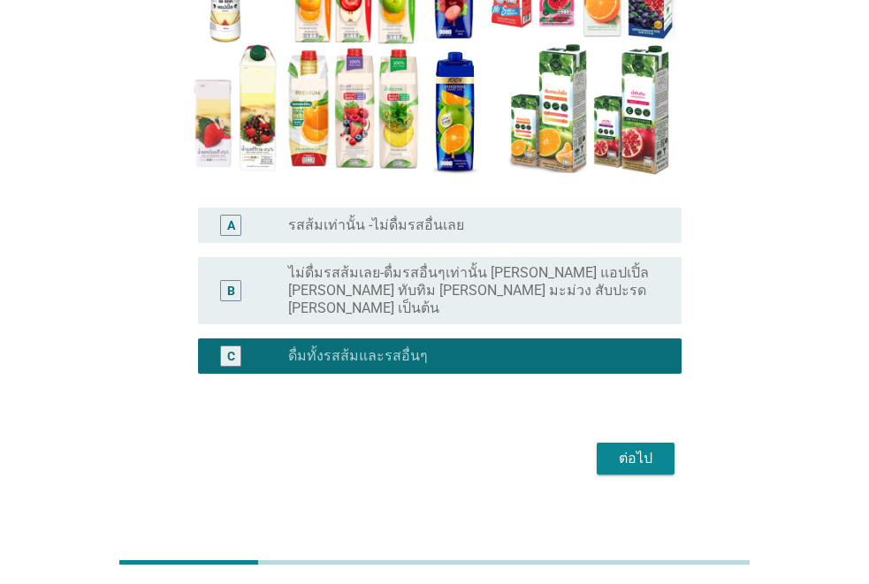
click at [605, 443] on button "ต่อไป" at bounding box center [636, 459] width 78 height 32
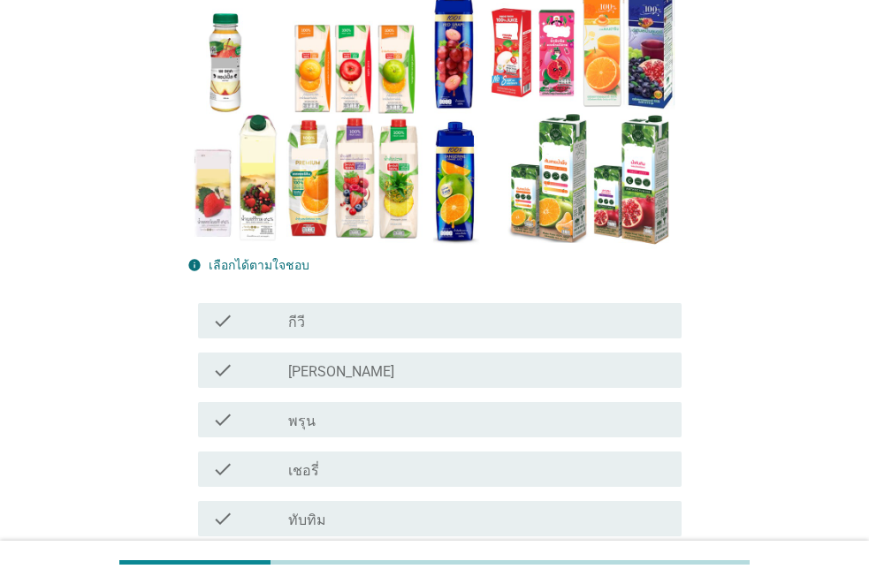
scroll to position [212, 0]
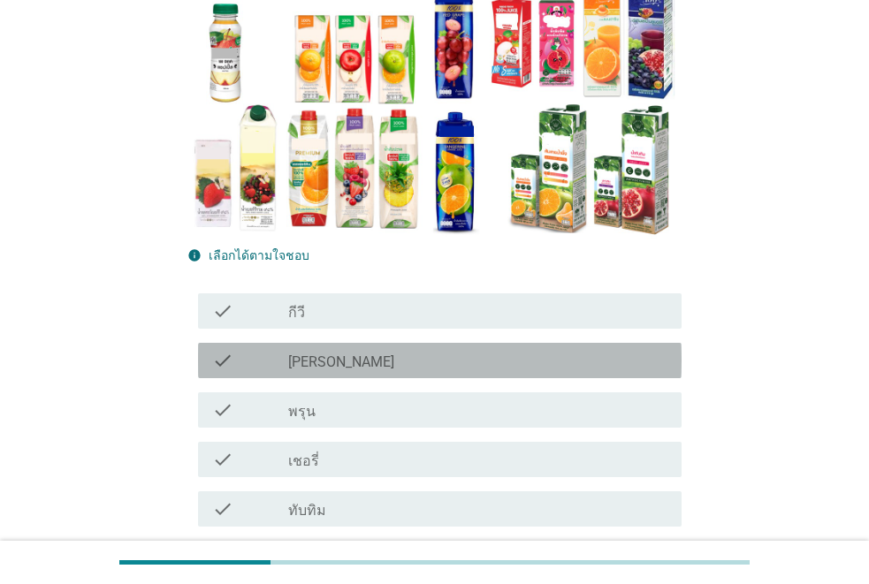
click at [401, 354] on div "check_box_outline_blank เสาวรส" at bounding box center [477, 360] width 379 height 21
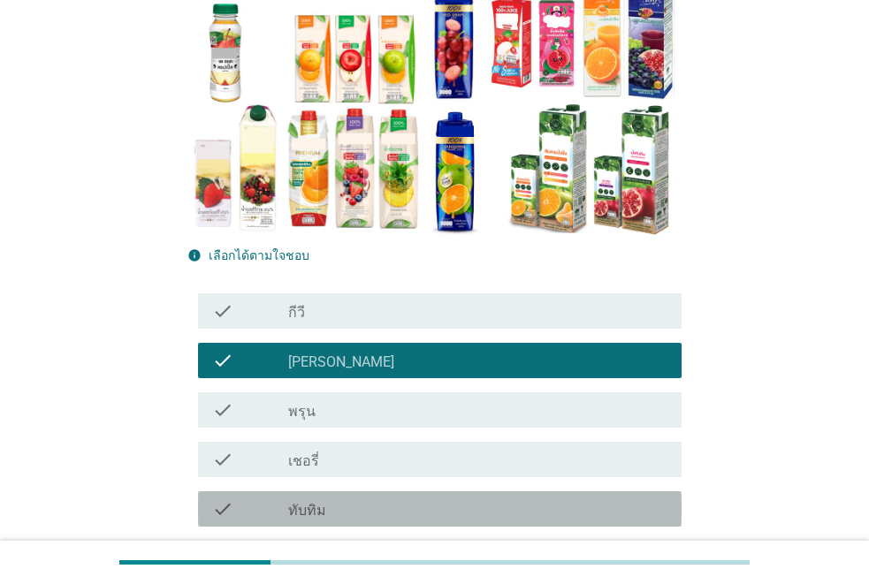
click at [405, 496] on div "check check_box_outline_blank ทับทิม" at bounding box center [439, 508] width 483 height 35
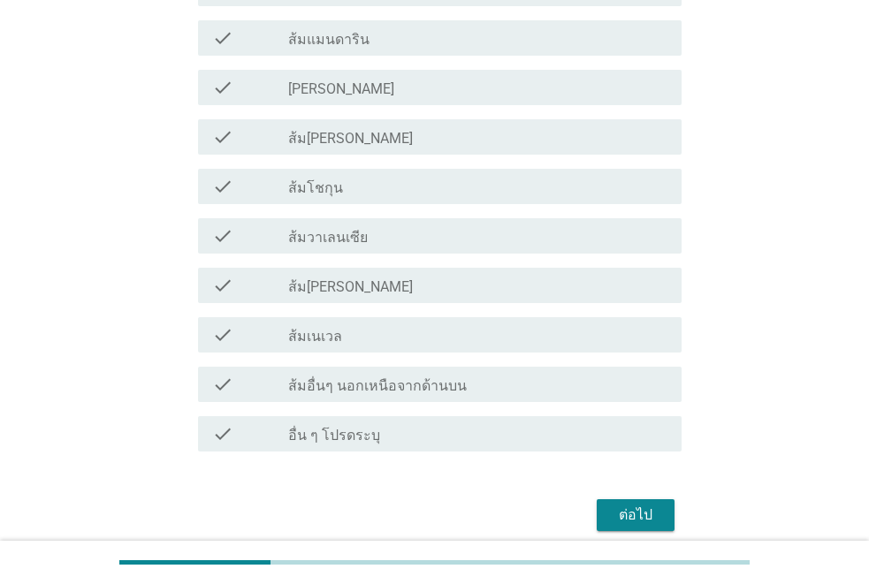
scroll to position [1252, 0]
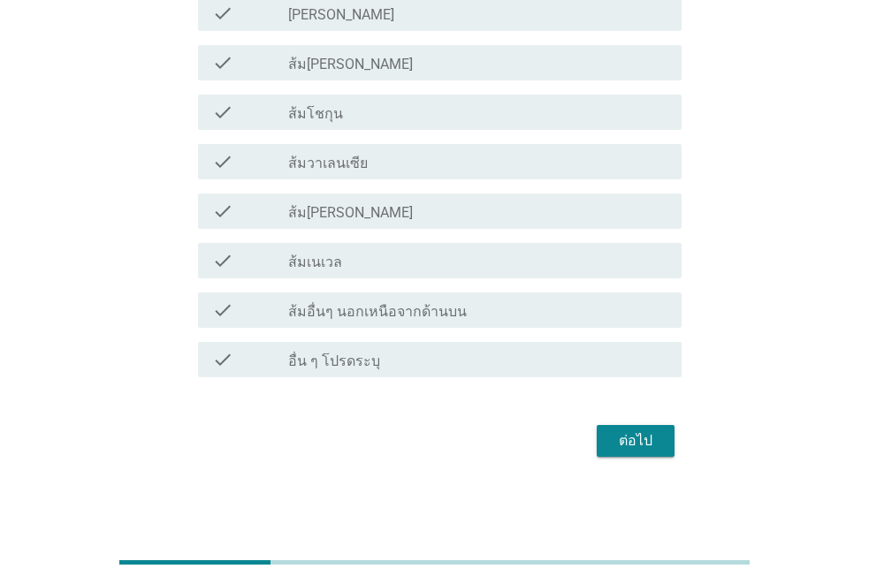
click at [304, 57] on label "ส้มสายน้ำผึ้ง" at bounding box center [350, 65] width 125 height 18
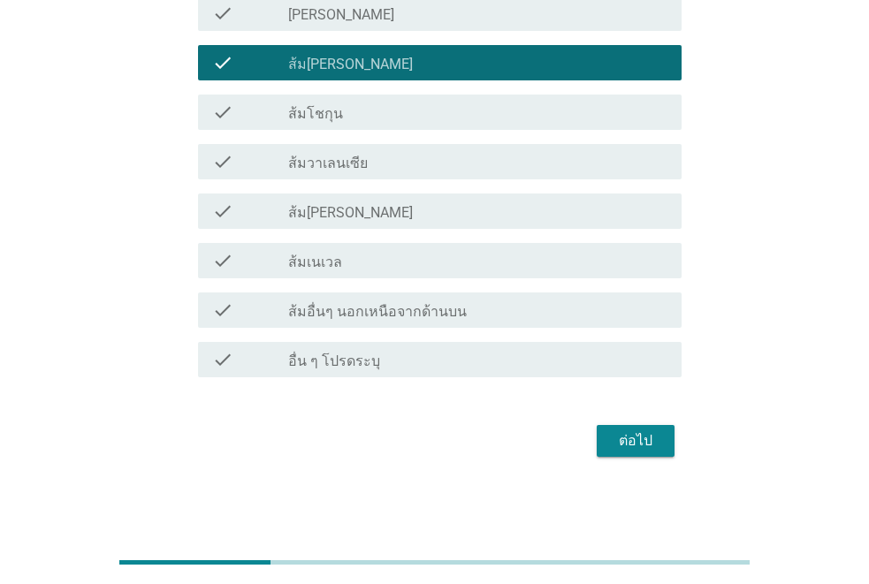
click at [641, 441] on div "ต่อไป" at bounding box center [635, 440] width 49 height 21
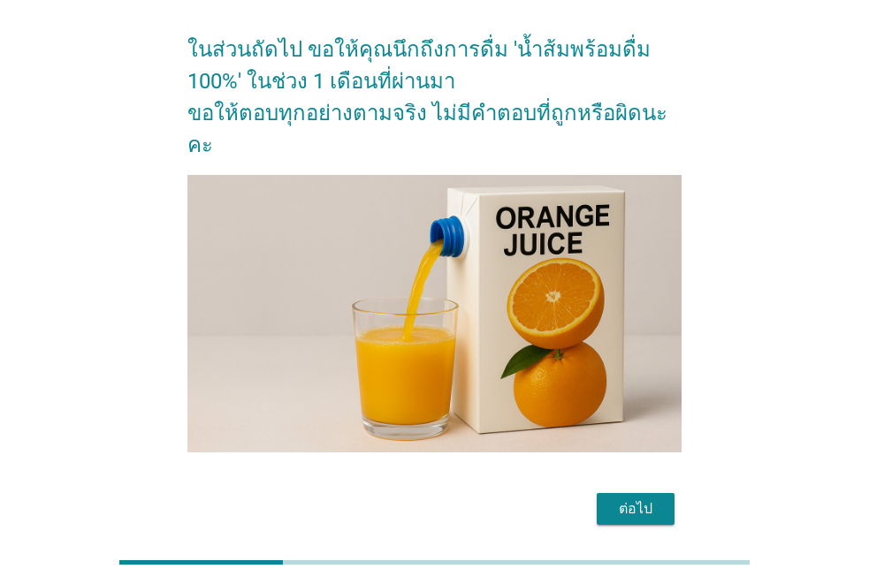
scroll to position [163, 0]
